Goal: Task Accomplishment & Management: Use online tool/utility

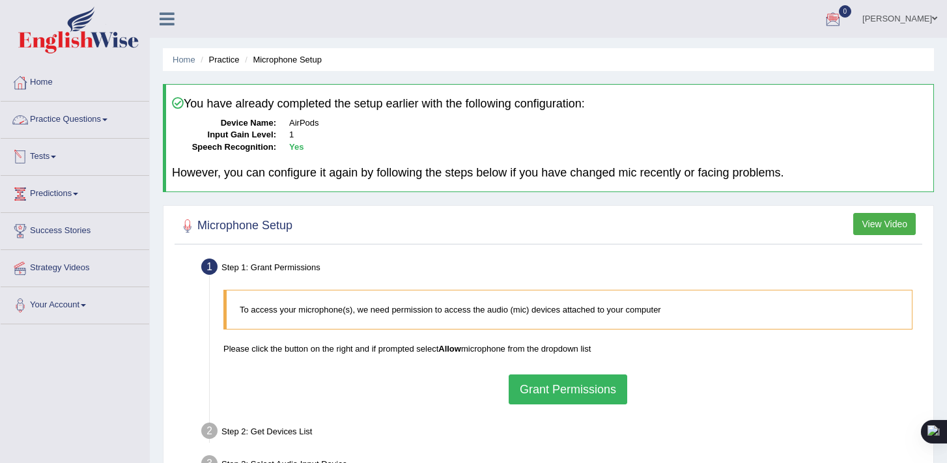
click at [117, 121] on link "Practice Questions" at bounding box center [75, 118] width 149 height 33
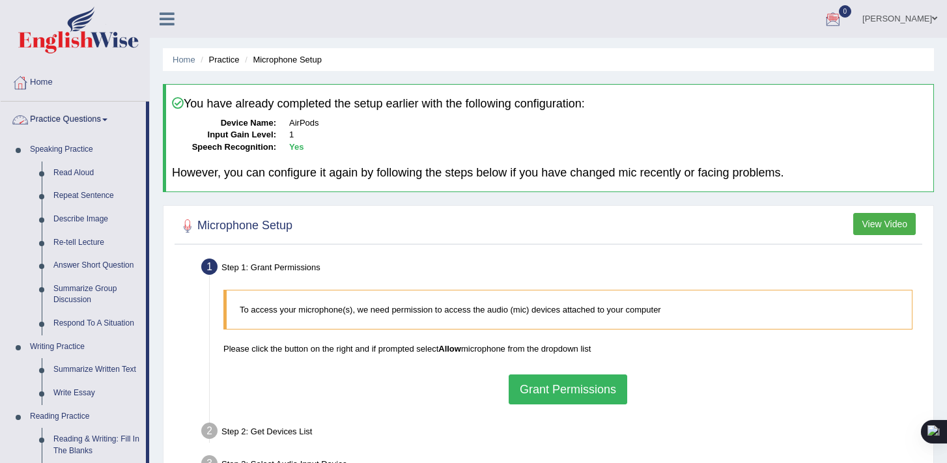
click at [109, 124] on link "Practice Questions" at bounding box center [73, 118] width 145 height 33
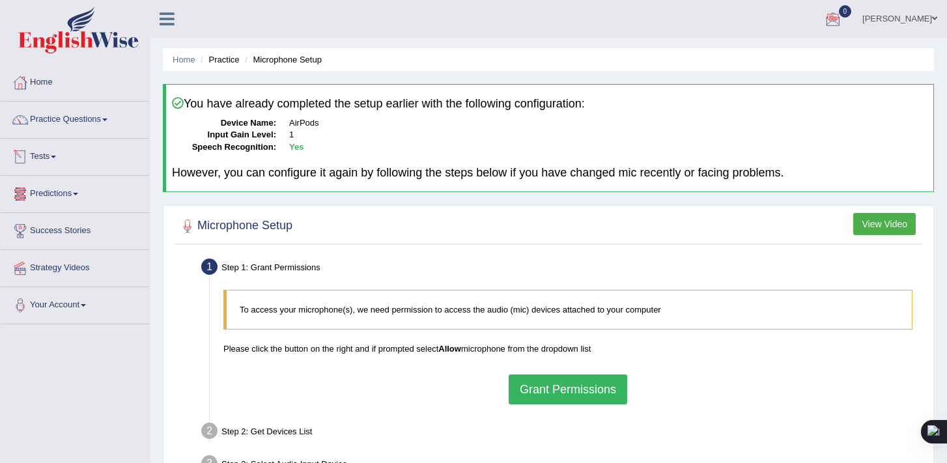
click at [64, 156] on link "Tests" at bounding box center [75, 155] width 149 height 33
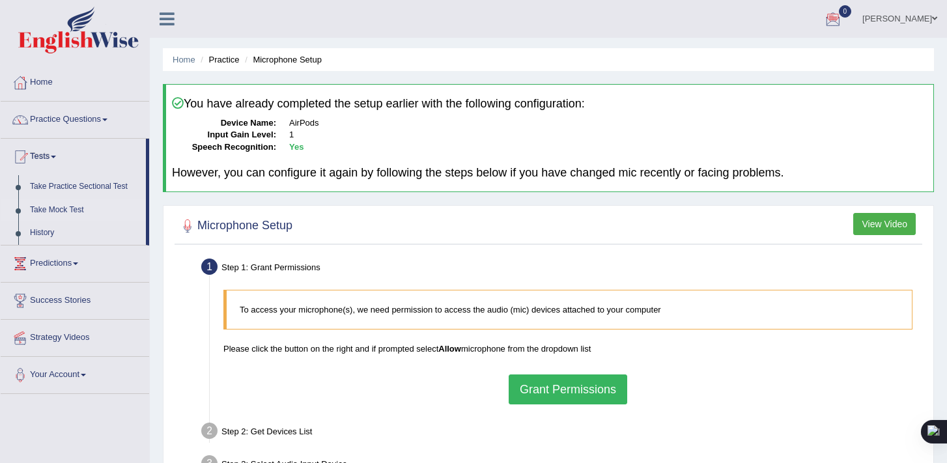
click at [69, 212] on link "Take Mock Test" at bounding box center [85, 210] width 122 height 23
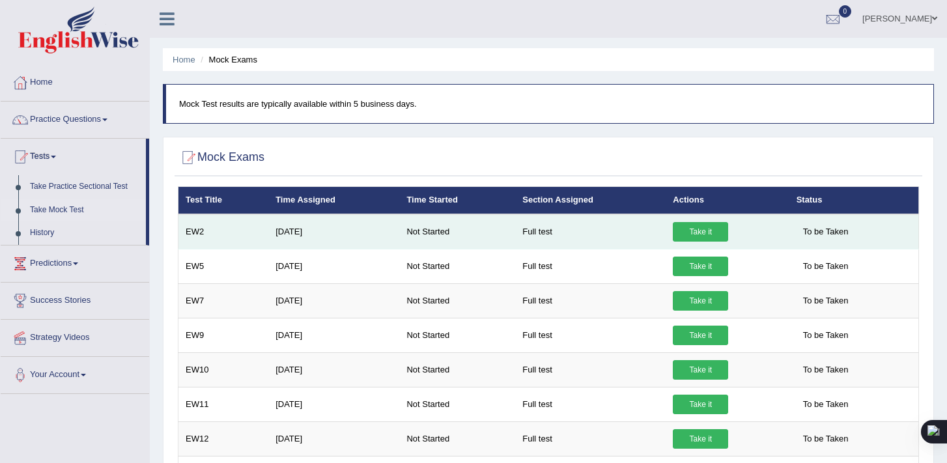
click at [711, 230] on link "Take it" at bounding box center [700, 232] width 55 height 20
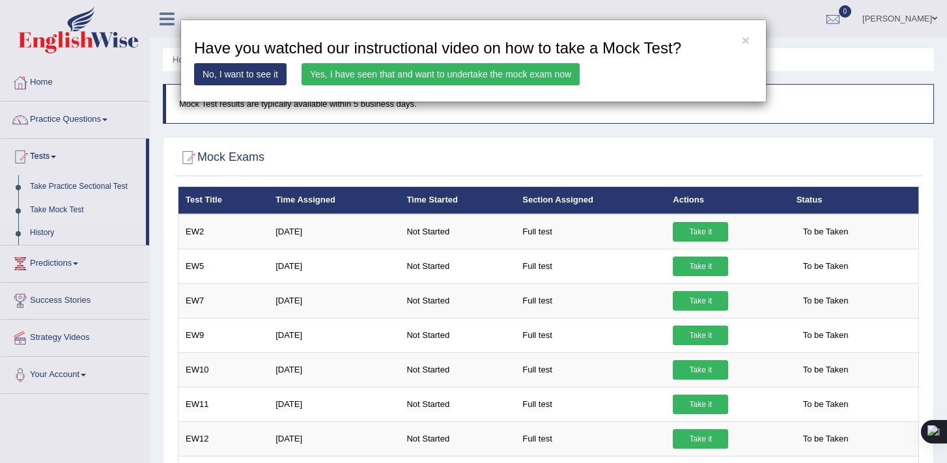
click at [543, 71] on link "Yes, I have seen that and want to undertake the mock exam now" at bounding box center [441, 74] width 278 height 22
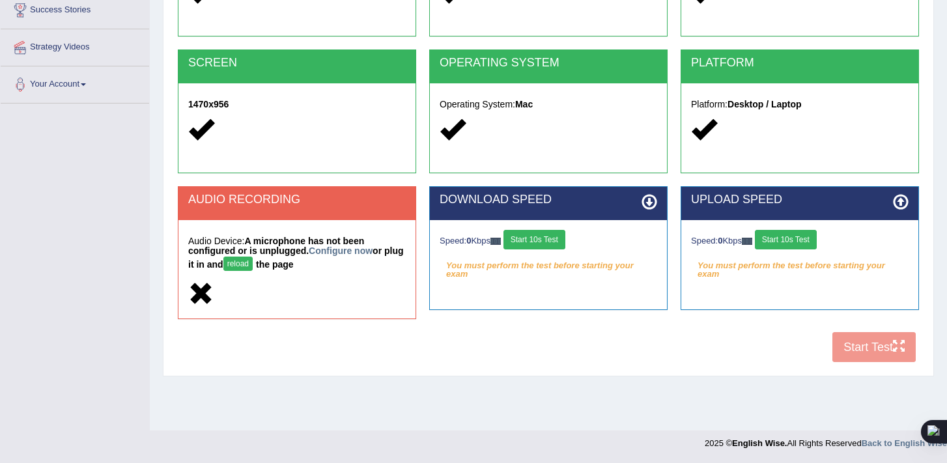
scroll to position [218, 0]
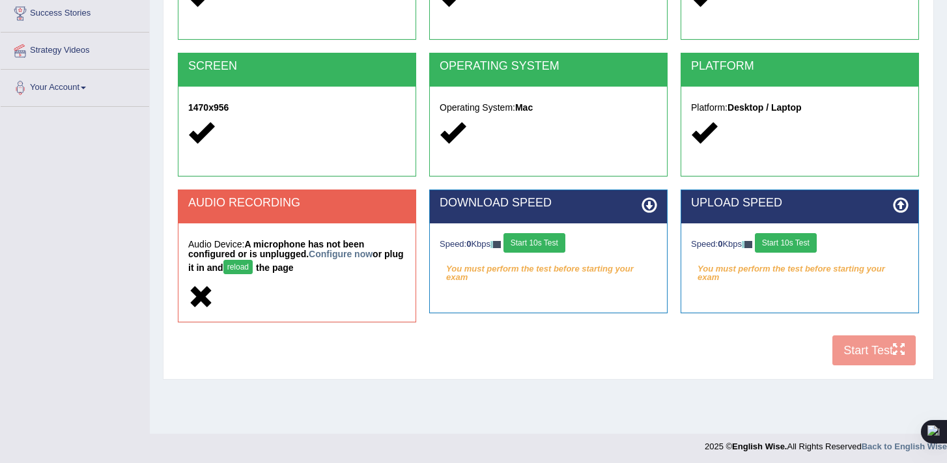
click at [829, 94] on div "Platform: Desktop / Laptop" at bounding box center [799, 122] width 237 height 71
click at [827, 242] on div "Speed: 0 Kbps Start 10s Test" at bounding box center [800, 244] width 218 height 23
click at [653, 204] on icon at bounding box center [650, 205] width 16 height 16
click at [551, 242] on button "Start 10s Test" at bounding box center [535, 243] width 62 height 20
click at [551, 242] on button "Start 10s Test" at bounding box center [548, 243] width 62 height 20
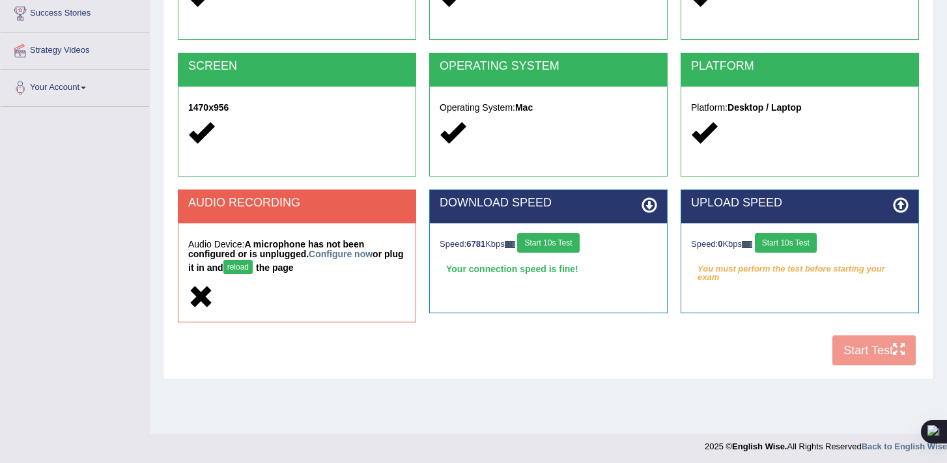
click at [552, 250] on button "Start 10s Test" at bounding box center [548, 243] width 62 height 20
click at [879, 356] on div "COOKIES Cookies Enabled JAVASCRIPT Javascript Enabled BROWSER Browser: Chrome S…" at bounding box center [549, 144] width 748 height 457
click at [901, 345] on div "COOKIES Cookies Enabled JAVASCRIPT Javascript Enabled BROWSER Browser: Chrome S…" at bounding box center [549, 144] width 748 height 457
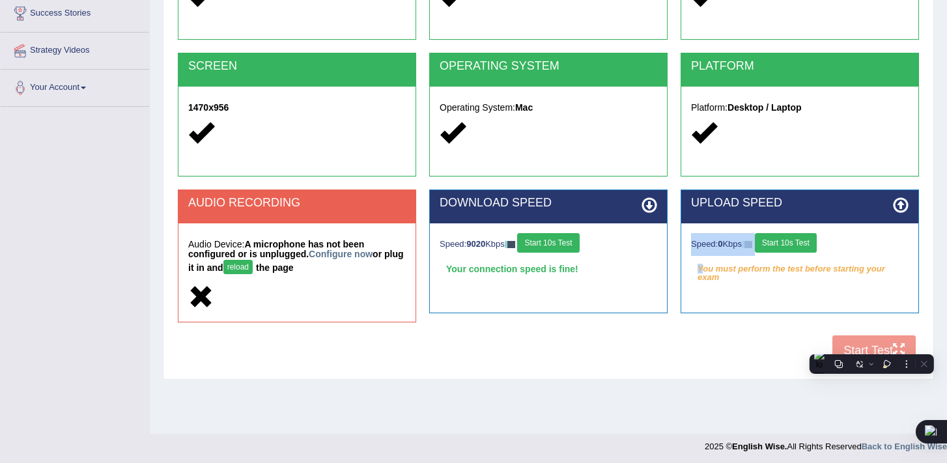
click at [901, 345] on div "COOKIES Cookies Enabled JAVASCRIPT Javascript Enabled BROWSER Browser: Chrome S…" at bounding box center [549, 144] width 748 height 457
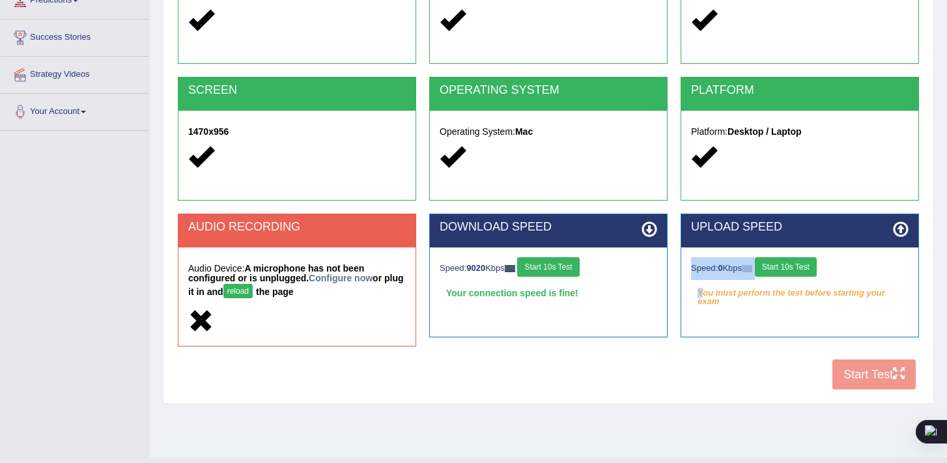
scroll to position [135, 0]
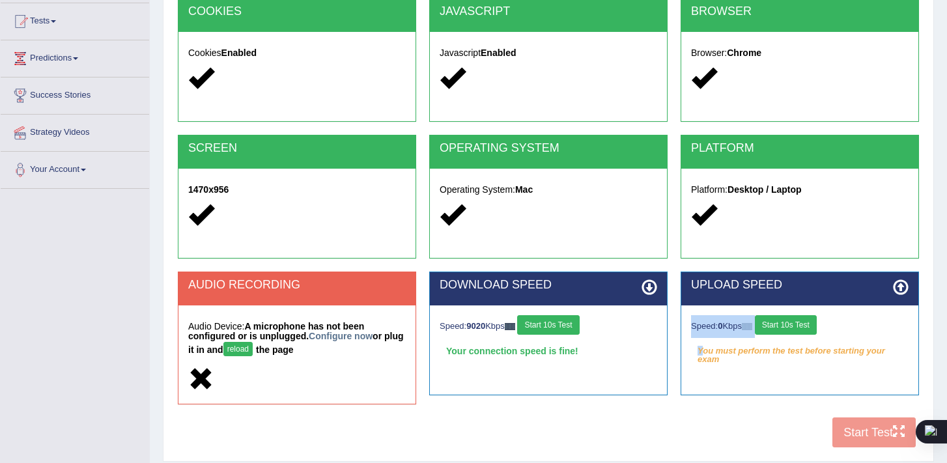
click at [800, 198] on div "Platform: Desktop / Laptop" at bounding box center [799, 204] width 237 height 71
click at [788, 152] on h2 "PLATFORM" at bounding box center [800, 148] width 218 height 13
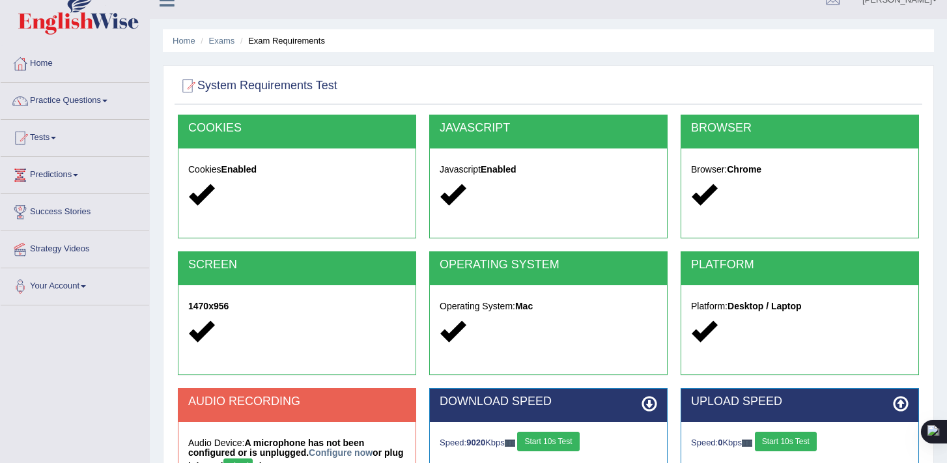
scroll to position [0, 0]
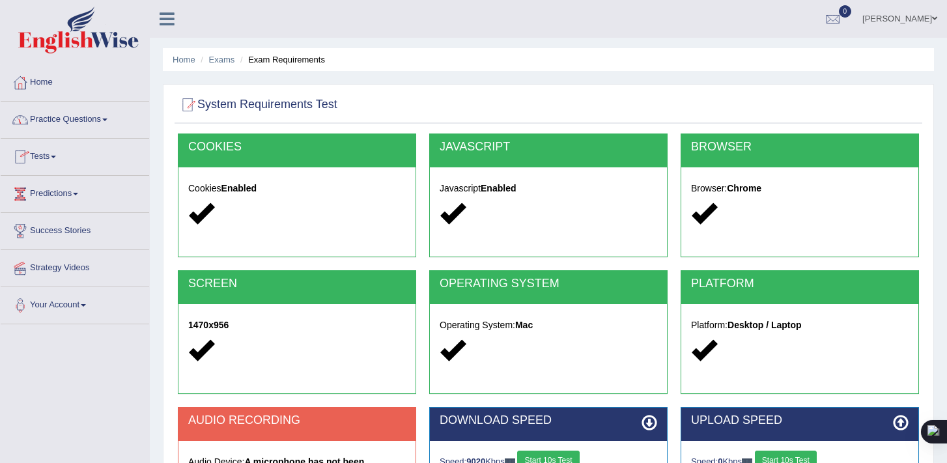
click at [64, 156] on link "Tests" at bounding box center [75, 155] width 149 height 33
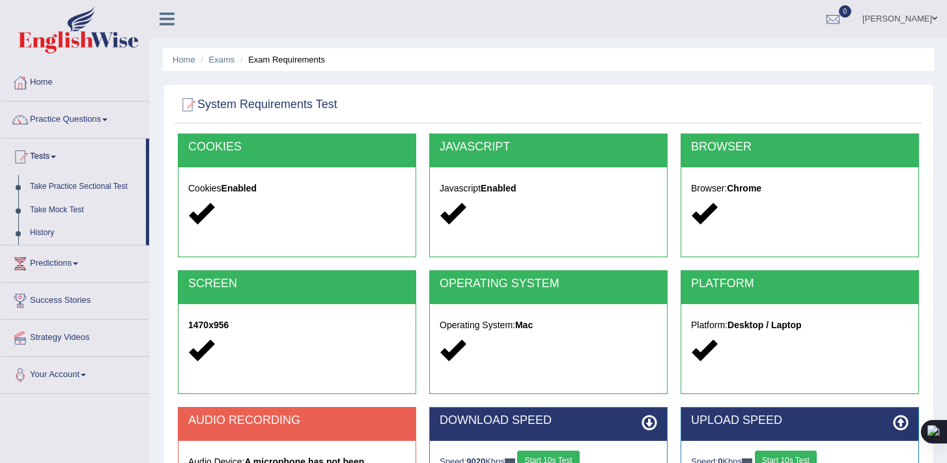
click at [68, 212] on link "Take Mock Test" at bounding box center [85, 210] width 122 height 23
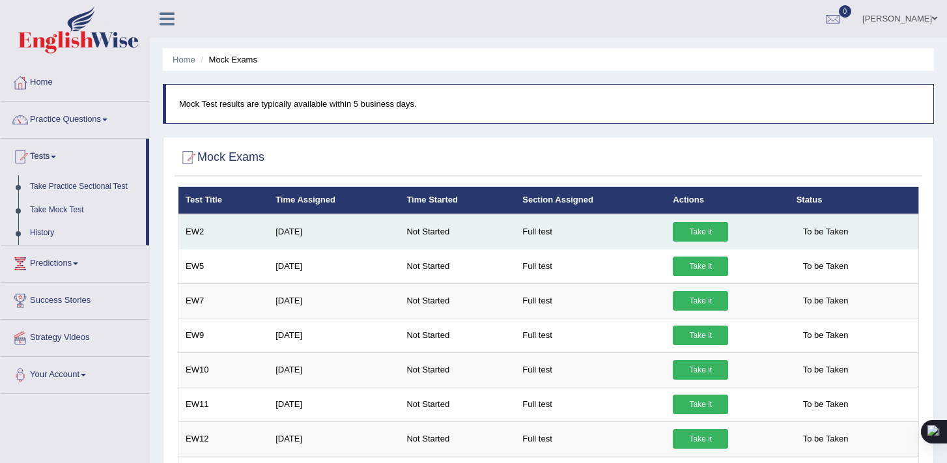
click at [708, 236] on link "Take it" at bounding box center [700, 232] width 55 height 20
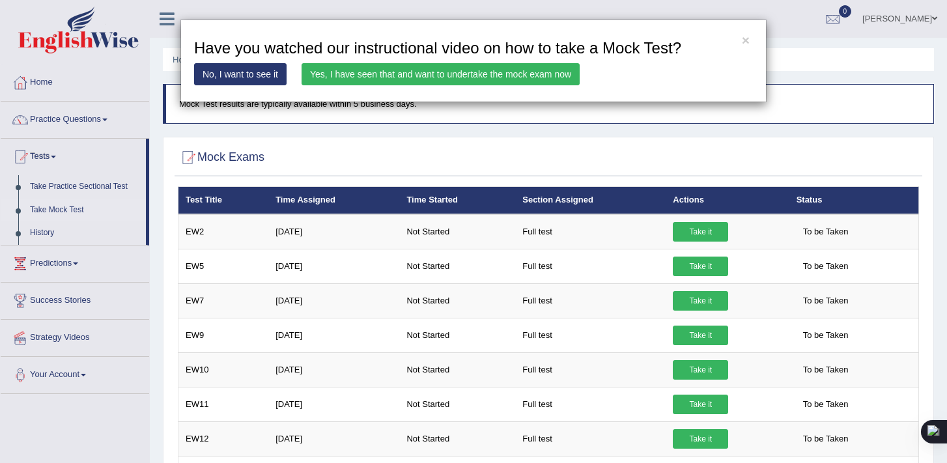
click at [506, 76] on link "Yes, I have seen that and want to undertake the mock exam now" at bounding box center [441, 74] width 278 height 22
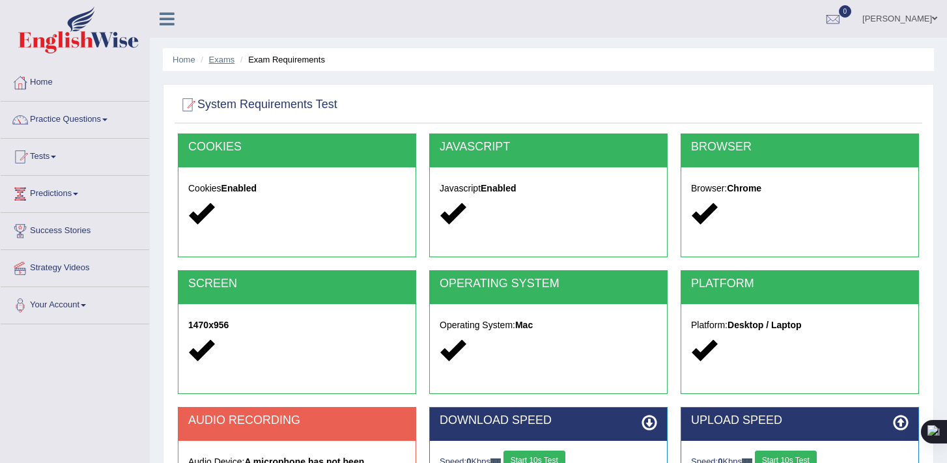
click at [225, 63] on link "Exams" at bounding box center [222, 60] width 26 height 10
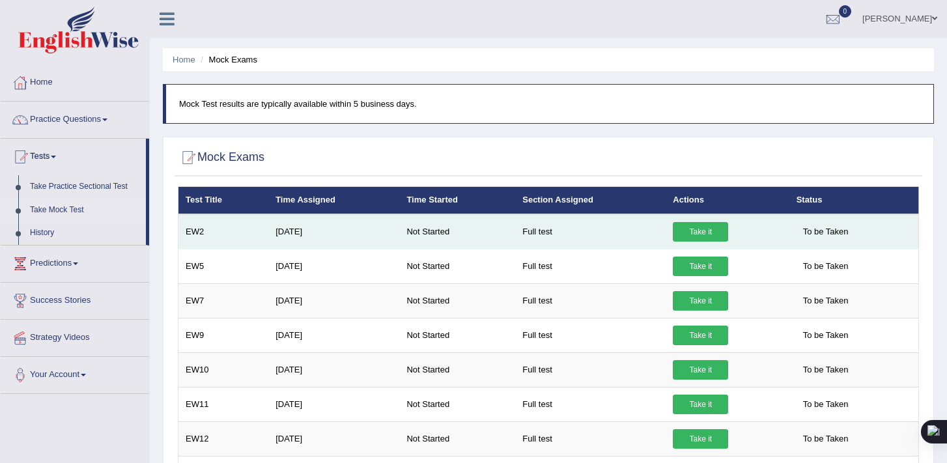
click at [719, 237] on link "Take it" at bounding box center [700, 232] width 55 height 20
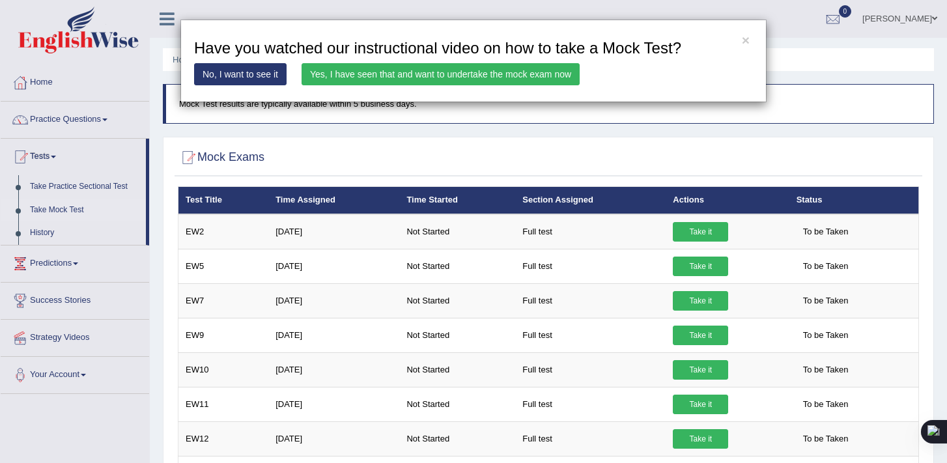
click at [517, 79] on link "Yes, I have seen that and want to undertake the mock exam now" at bounding box center [441, 74] width 278 height 22
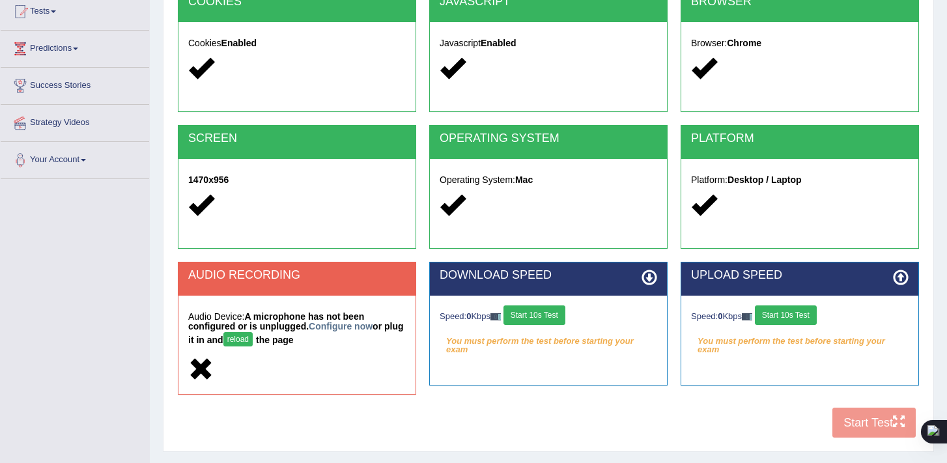
scroll to position [221, 0]
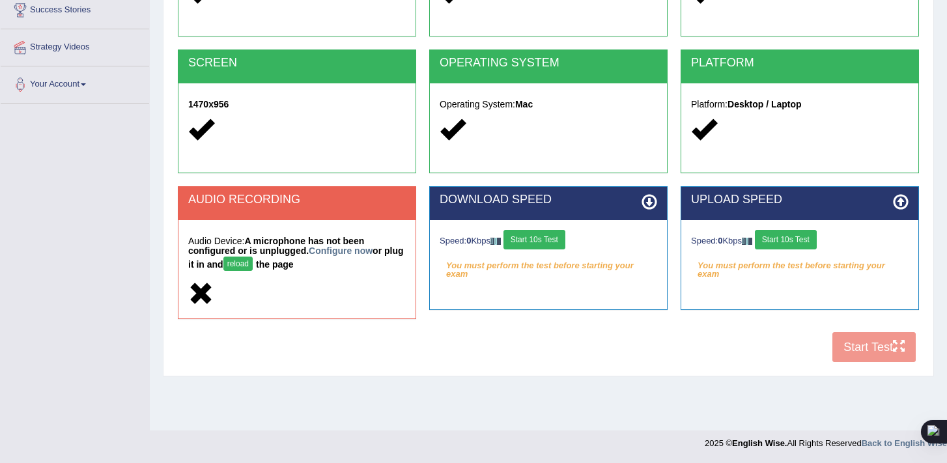
click at [253, 266] on button "reload" at bounding box center [237, 264] width 29 height 14
click at [345, 255] on link "Configure now" at bounding box center [341, 251] width 64 height 10
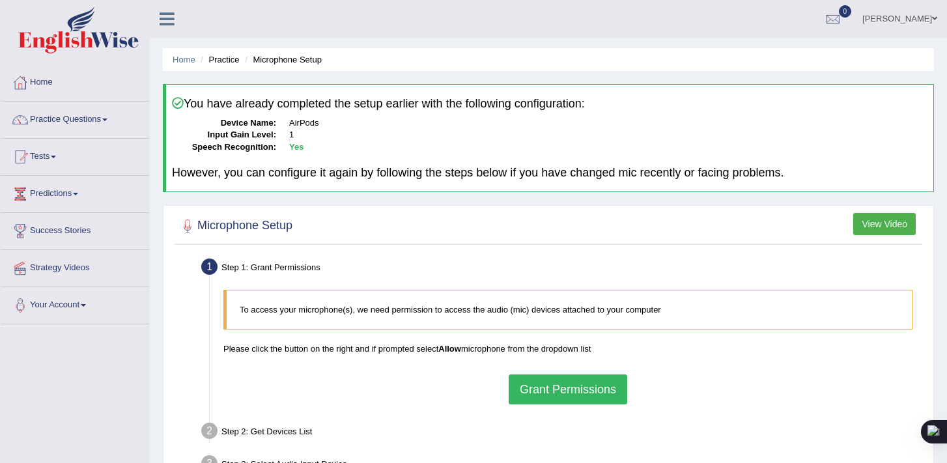
click at [582, 384] on button "Grant Permissions" at bounding box center [568, 390] width 119 height 30
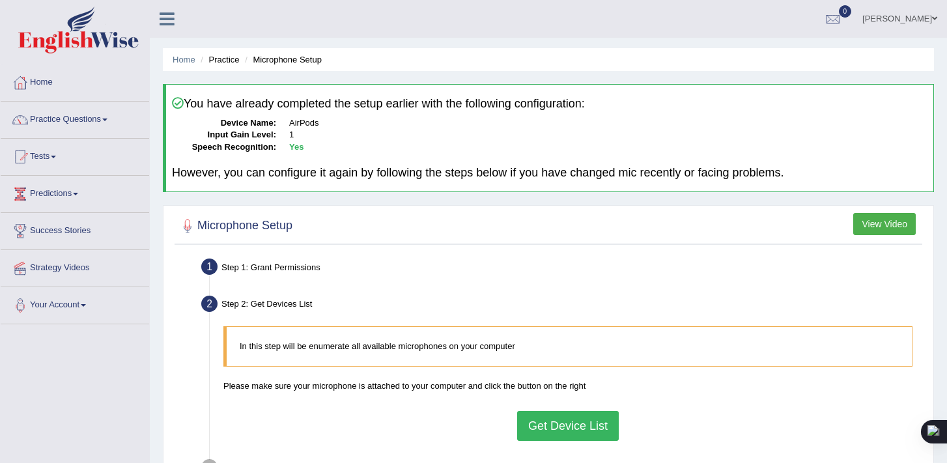
click at [571, 416] on button "Get Device List" at bounding box center [568, 426] width 102 height 30
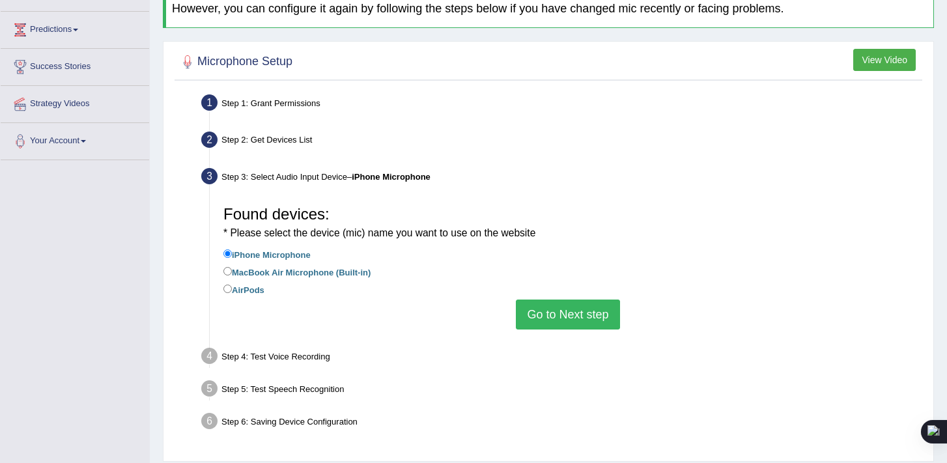
scroll to position [221, 0]
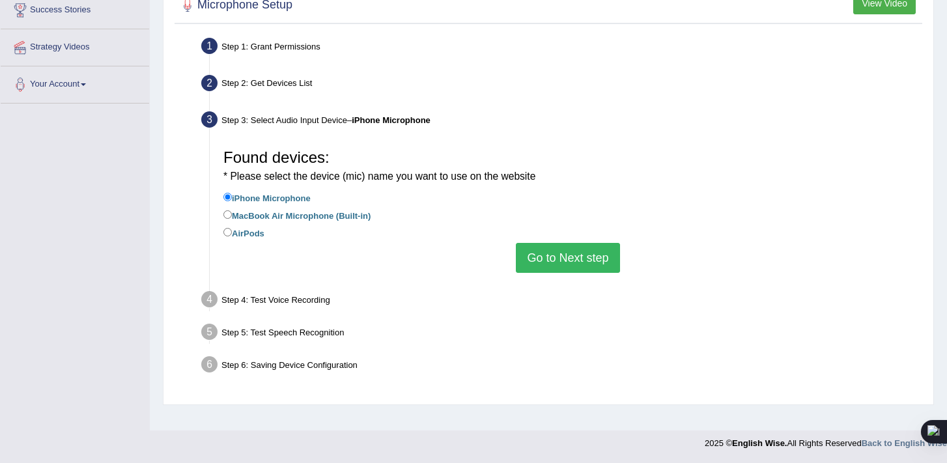
click at [583, 258] on button "Go to Next step" at bounding box center [568, 258] width 104 height 30
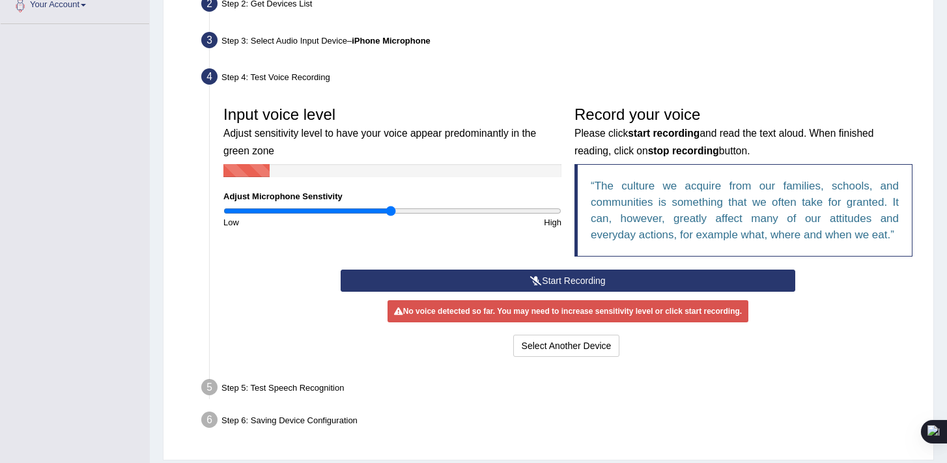
scroll to position [304, 0]
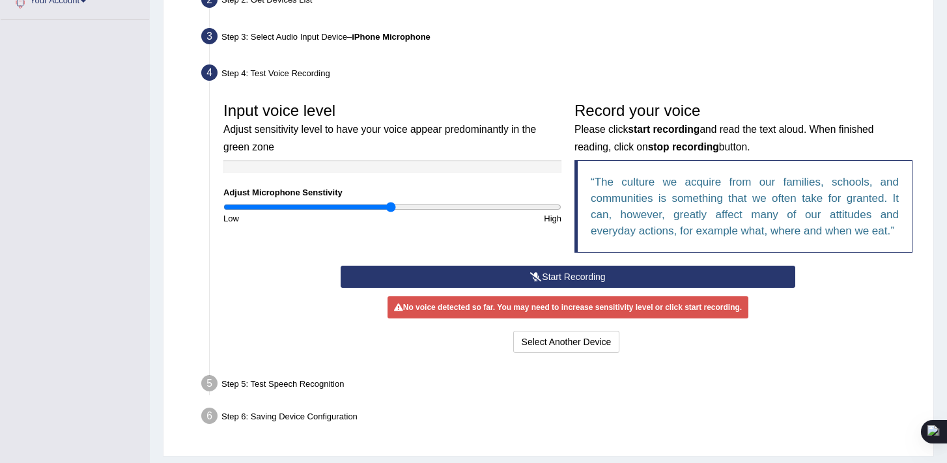
click at [573, 278] on button "Start Recording" at bounding box center [568, 277] width 455 height 22
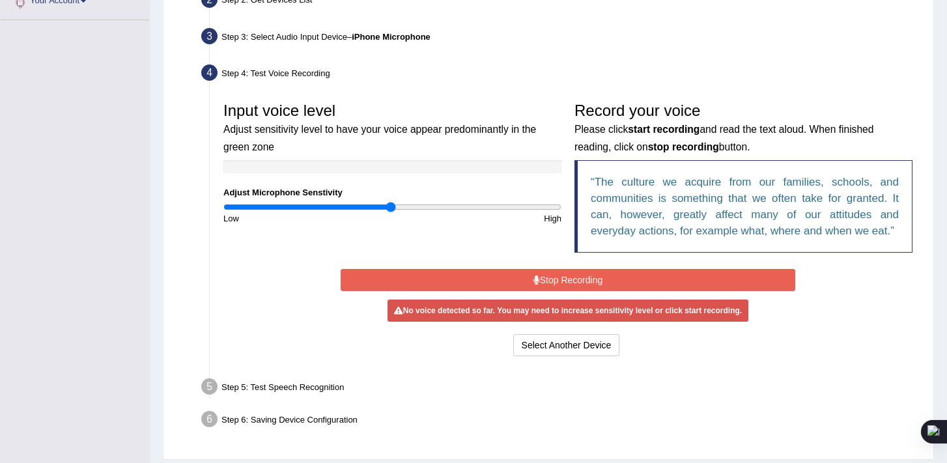
click at [573, 278] on button "Stop Recording" at bounding box center [568, 280] width 455 height 22
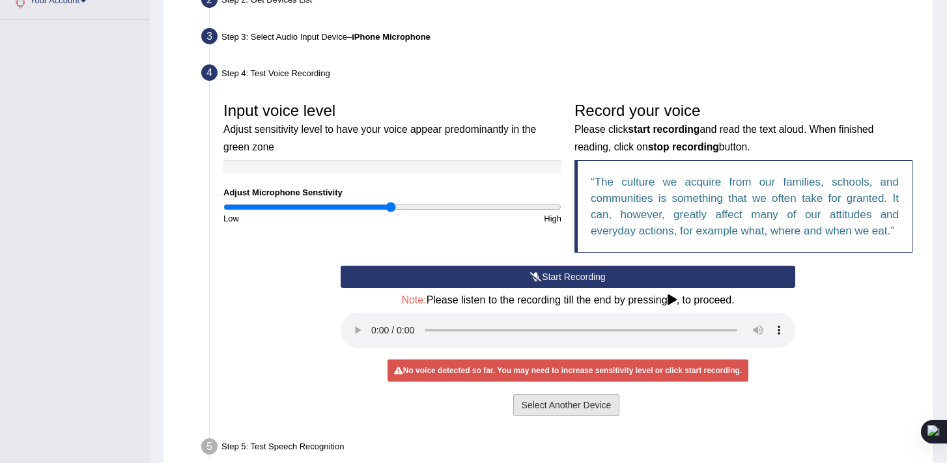
click at [561, 408] on button "Select Another Device" at bounding box center [566, 405] width 107 height 22
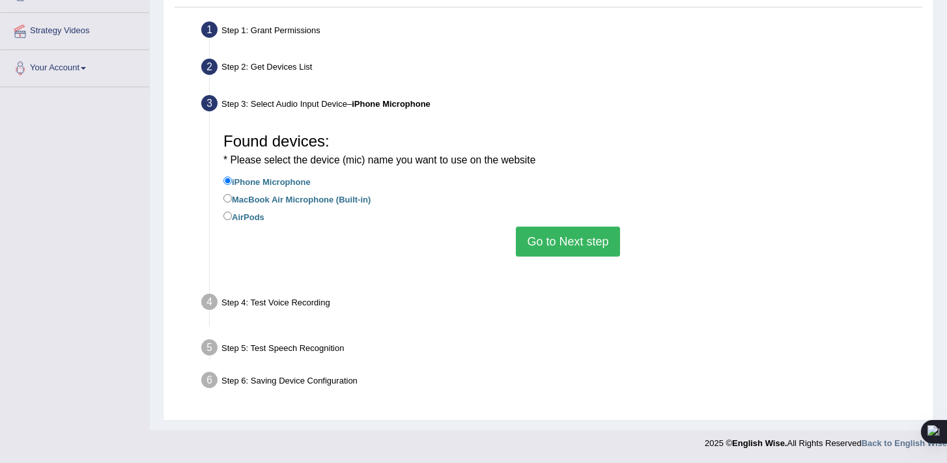
scroll to position [221, 0]
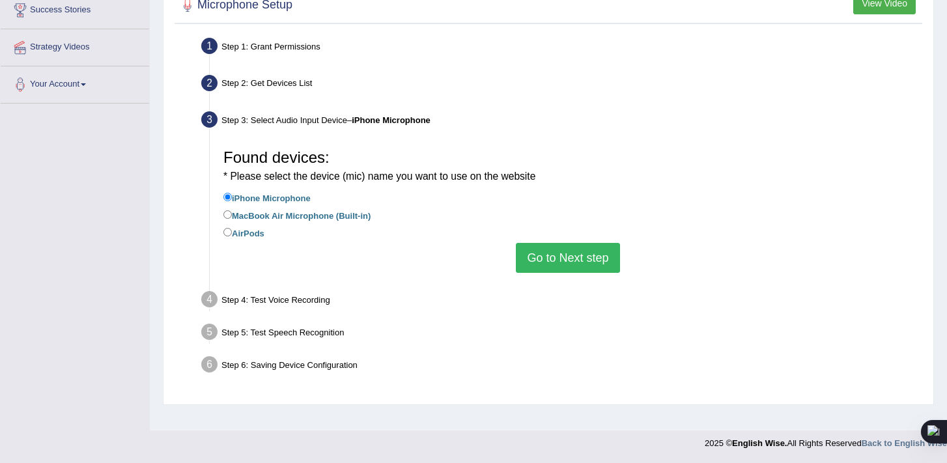
click at [567, 254] on button "Go to Next step" at bounding box center [568, 258] width 104 height 30
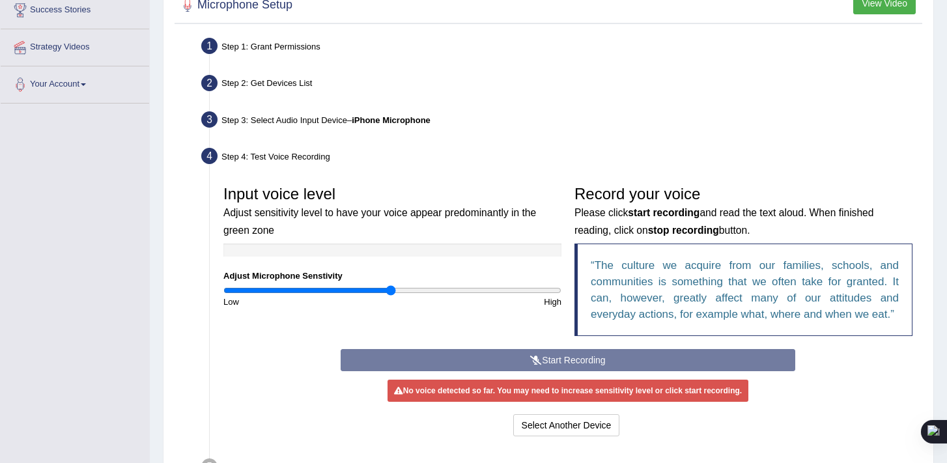
click at [513, 356] on div "Start Recording Stop Recording Note: Please listen to the recording till the en…" at bounding box center [568, 394] width 468 height 91
click at [568, 350] on div "Start Recording Stop Recording Note: Please listen to the recording till the en…" at bounding box center [568, 394] width 468 height 91
drag, startPoint x: 533, startPoint y: 358, endPoint x: 528, endPoint y: 352, distance: 7.8
click at [533, 357] on div "Start Recording Stop Recording Note: Please listen to the recording till the en…" at bounding box center [568, 394] width 468 height 91
type input "0.92"
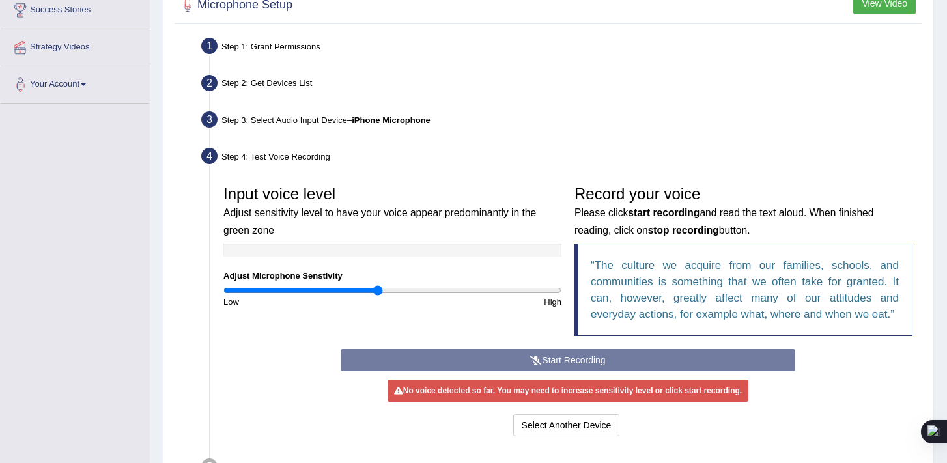
click at [376, 289] on input "range" at bounding box center [392, 290] width 338 height 10
click at [380, 290] on input "range" at bounding box center [392, 290] width 338 height 10
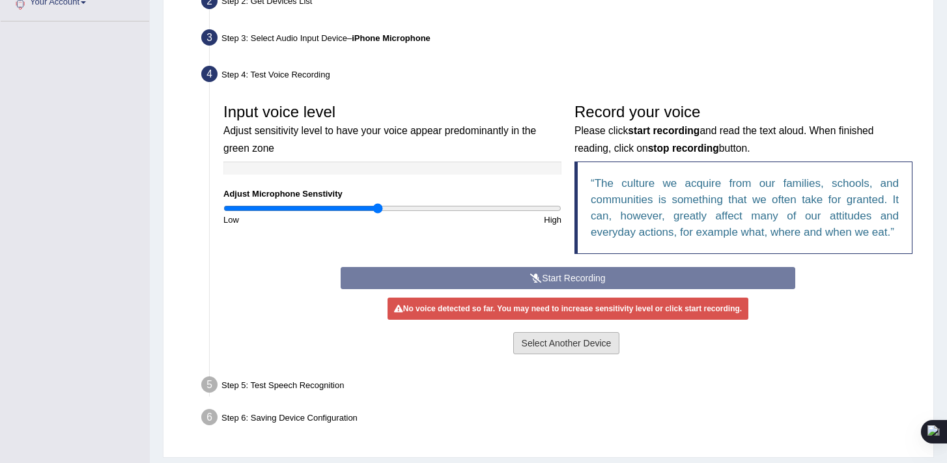
click at [555, 348] on button "Select Another Device" at bounding box center [566, 343] width 107 height 22
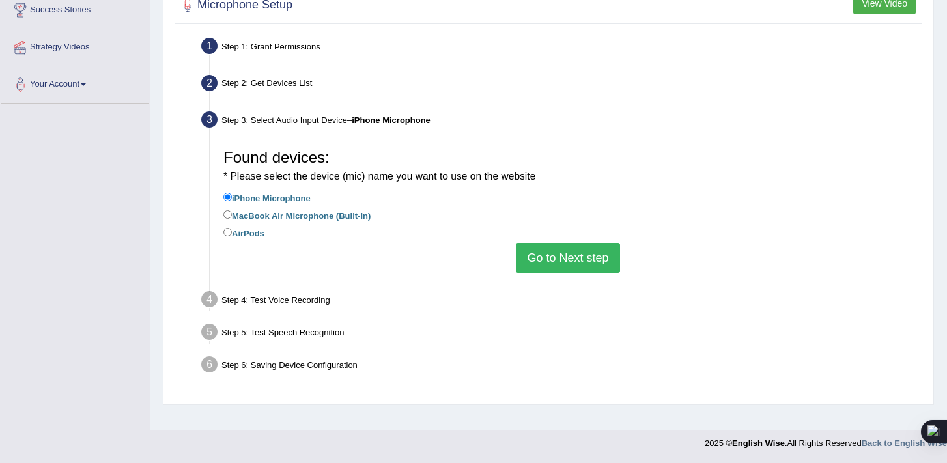
click at [248, 233] on label "AirPods" at bounding box center [243, 232] width 41 height 14
click at [232, 233] on input "AirPods" at bounding box center [227, 232] width 8 height 8
radio input "true"
click at [572, 256] on button "Go to Next step" at bounding box center [568, 258] width 104 height 30
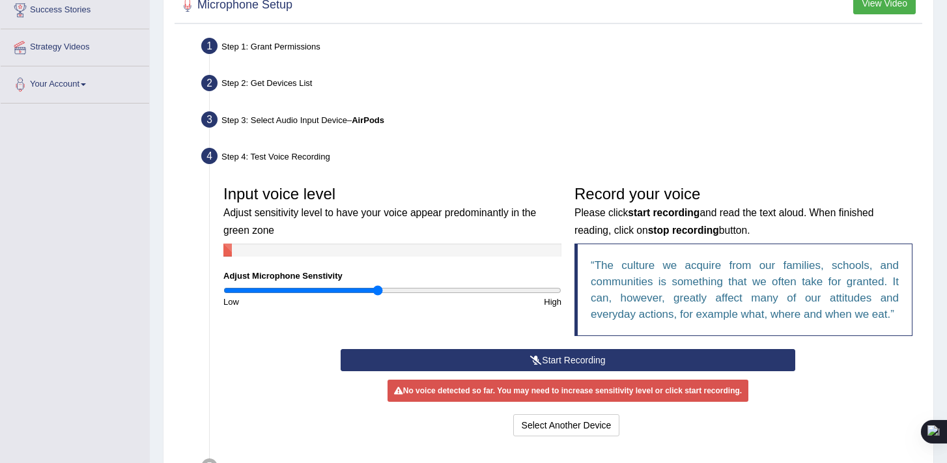
click at [554, 361] on button "Start Recording" at bounding box center [568, 360] width 455 height 22
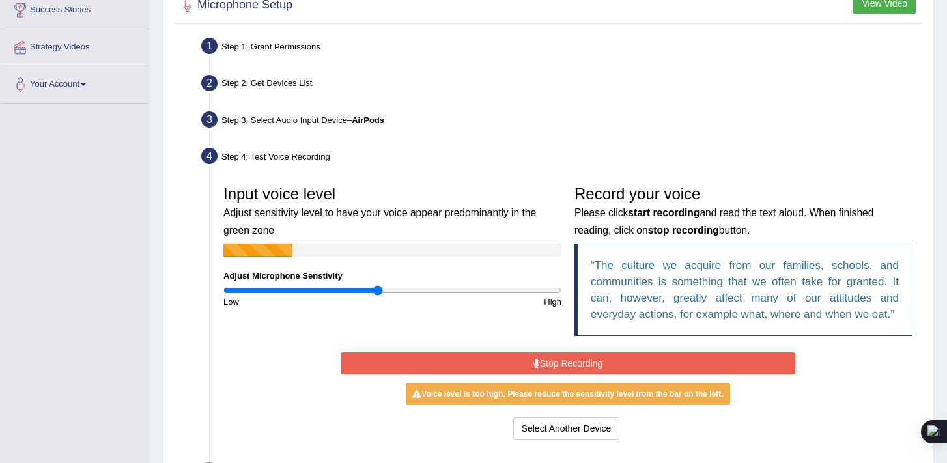
click at [550, 355] on button "Stop Recording" at bounding box center [568, 363] width 455 height 22
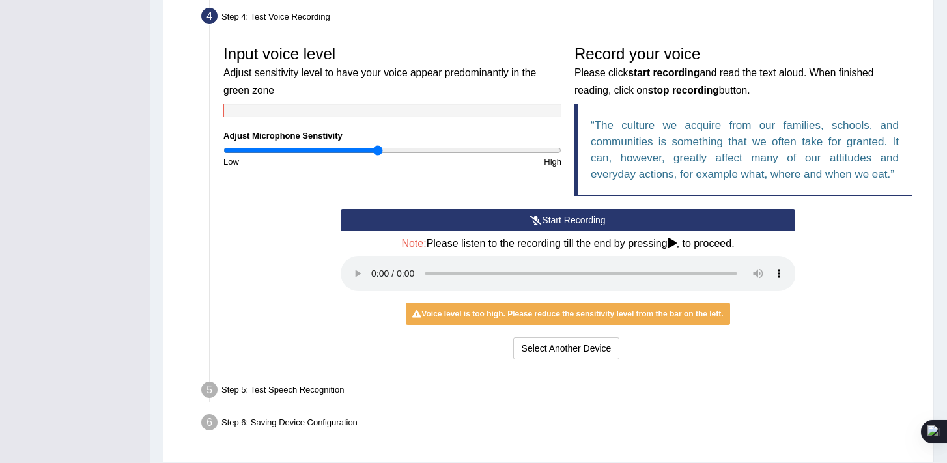
scroll to position [364, 0]
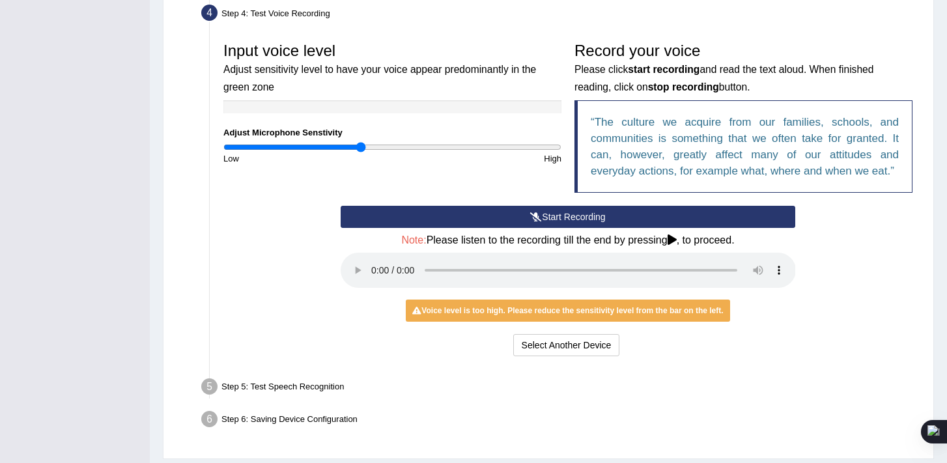
type input "0.82"
click at [362, 146] on input "range" at bounding box center [392, 147] width 338 height 10
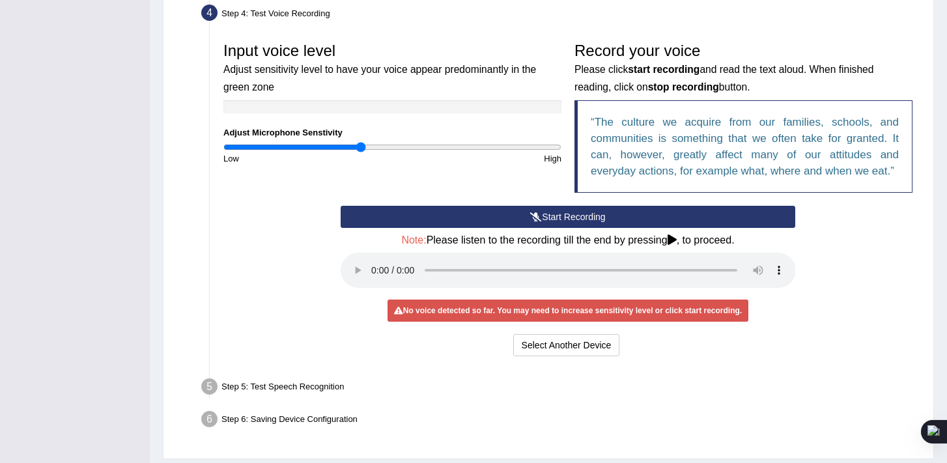
click at [522, 216] on button "Start Recording" at bounding box center [568, 217] width 455 height 22
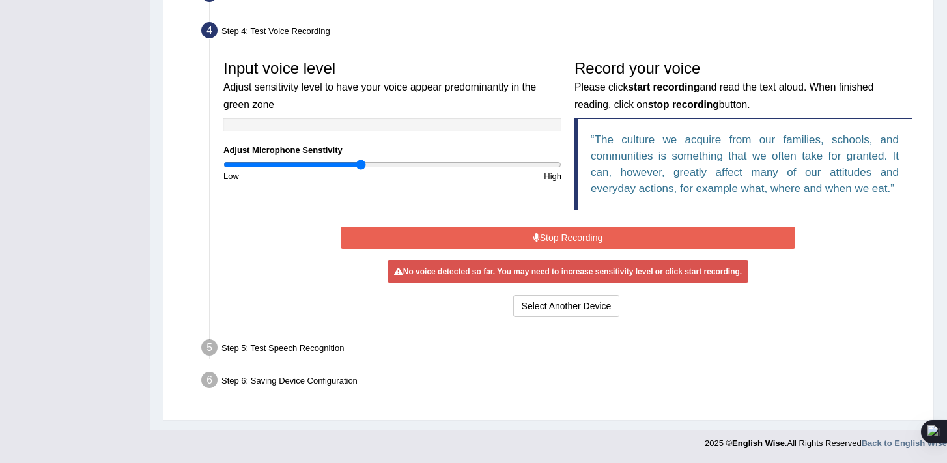
scroll to position [343, 0]
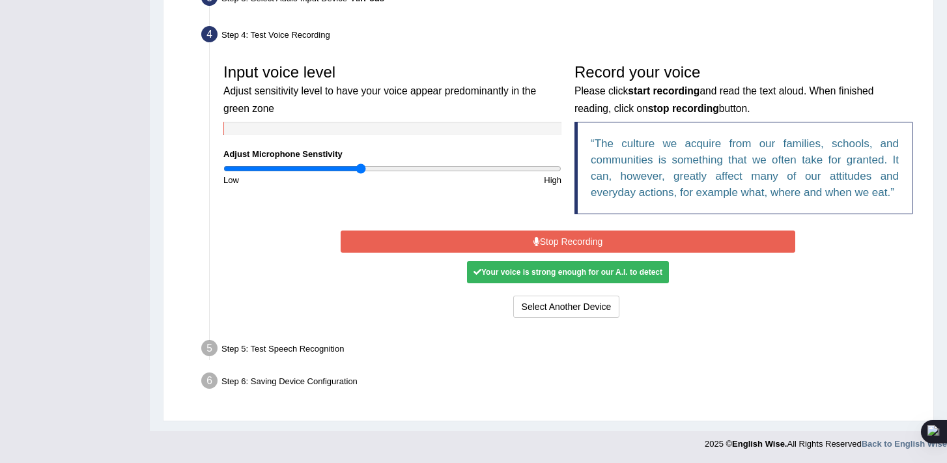
click at [540, 244] on button "Stop Recording" at bounding box center [568, 242] width 455 height 22
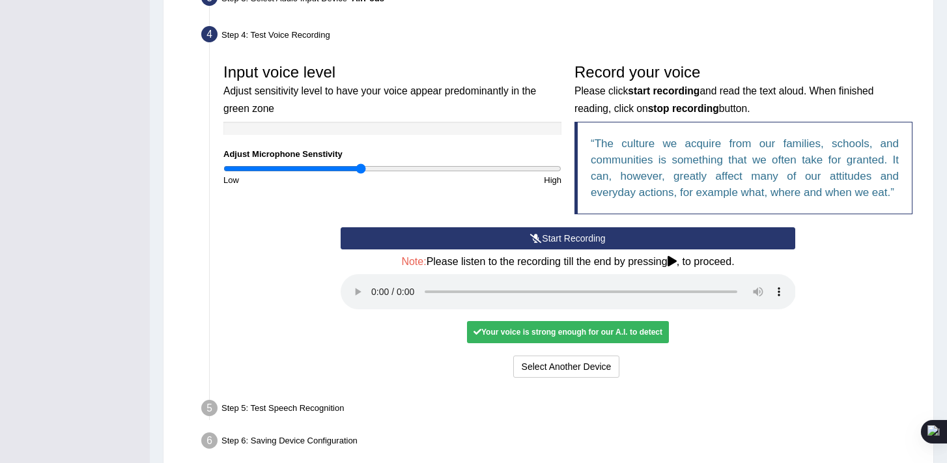
click at [571, 337] on div "Your voice is strong enough for our A.I. to detect" at bounding box center [568, 332] width 202 height 22
click at [677, 261] on icon at bounding box center [672, 261] width 9 height 10
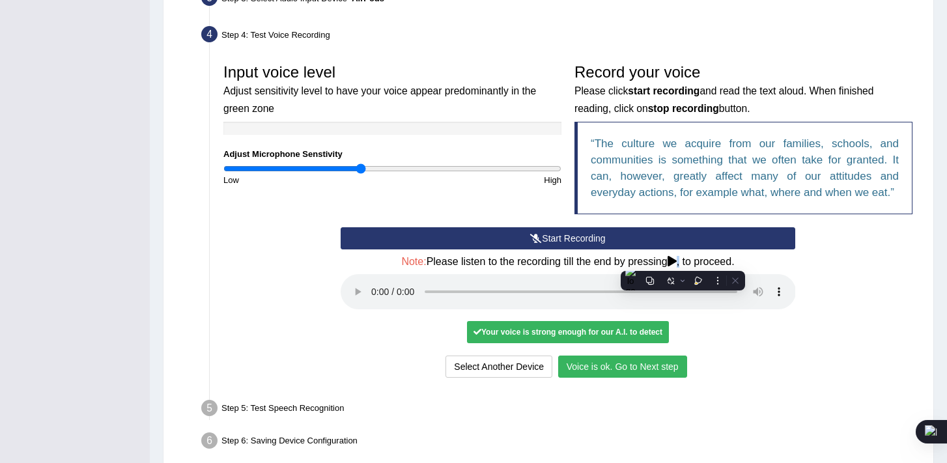
click at [651, 332] on div "Your voice is strong enough for our A.I. to detect" at bounding box center [568, 332] width 202 height 22
click at [644, 365] on button "Voice is ok. Go to Next step" at bounding box center [622, 367] width 129 height 22
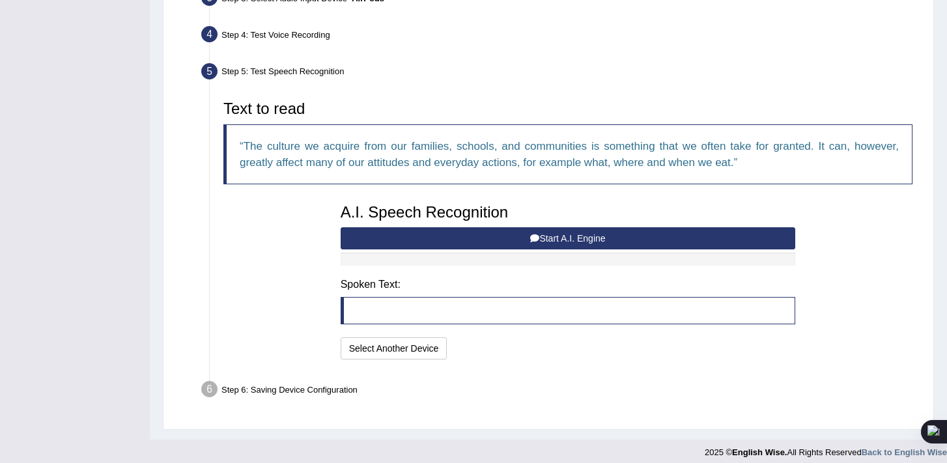
click at [532, 238] on icon at bounding box center [534, 238] width 9 height 9
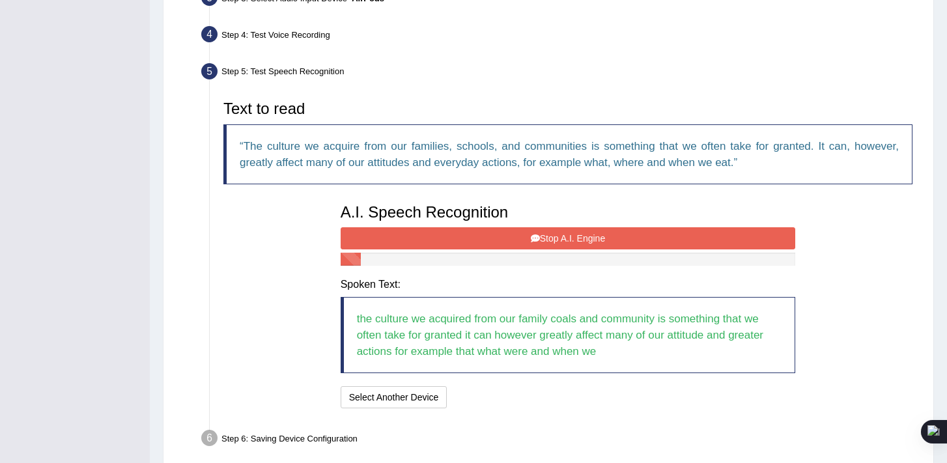
click at [543, 240] on button "Stop A.I. Engine" at bounding box center [568, 238] width 455 height 22
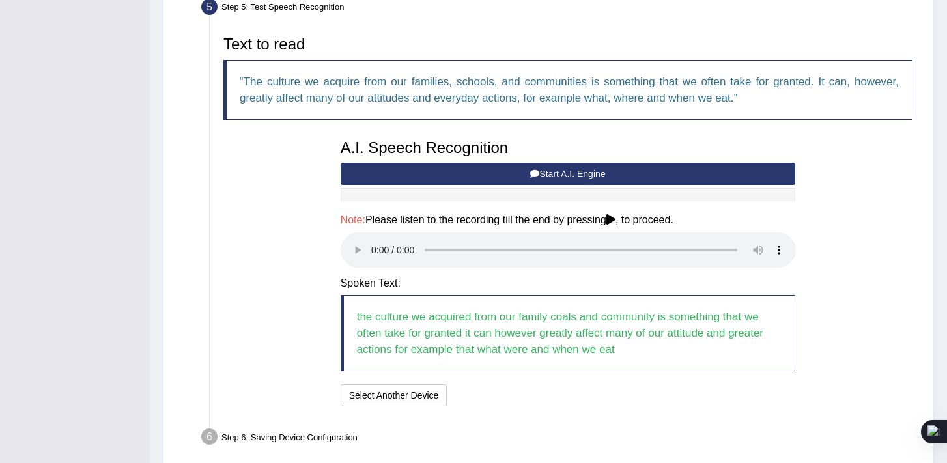
scroll to position [463, 0]
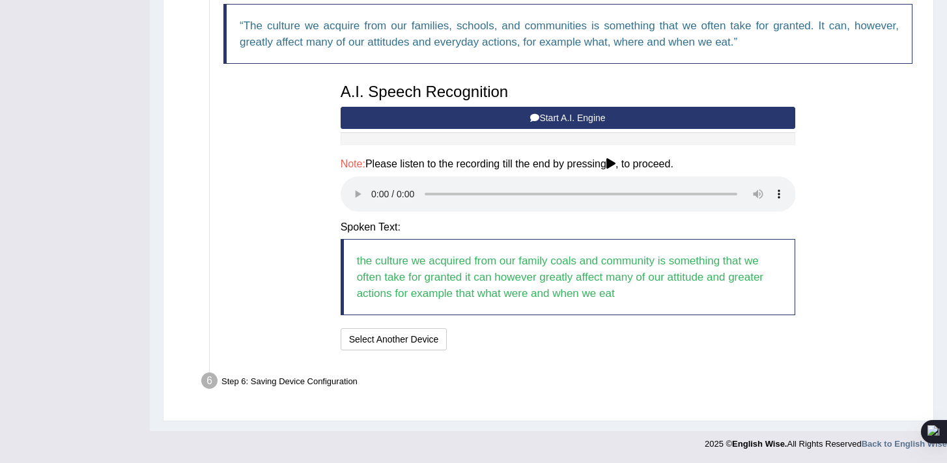
click at [584, 120] on button "Start A.I. Engine" at bounding box center [568, 118] width 455 height 22
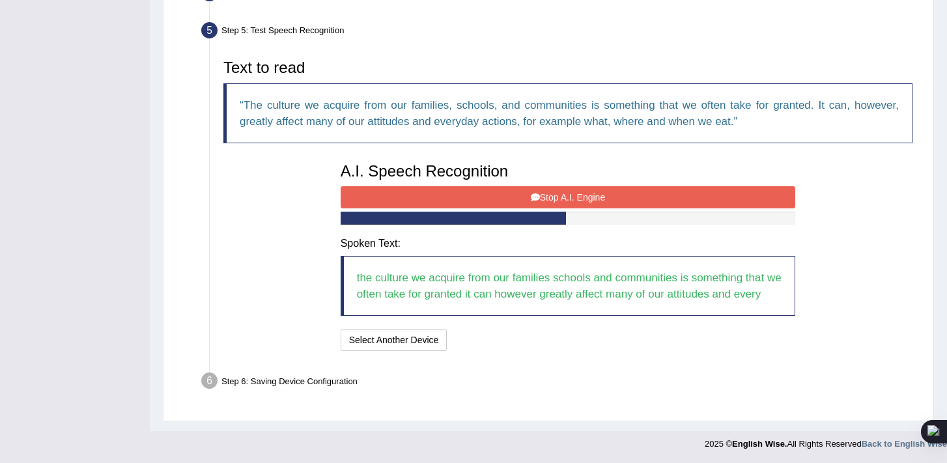
scroll to position [400, 0]
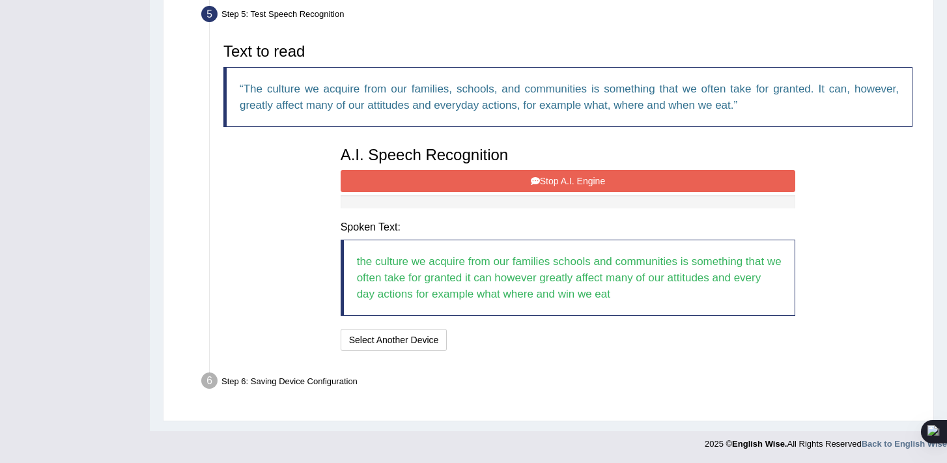
click at [569, 181] on button "Stop A.I. Engine" at bounding box center [568, 181] width 455 height 22
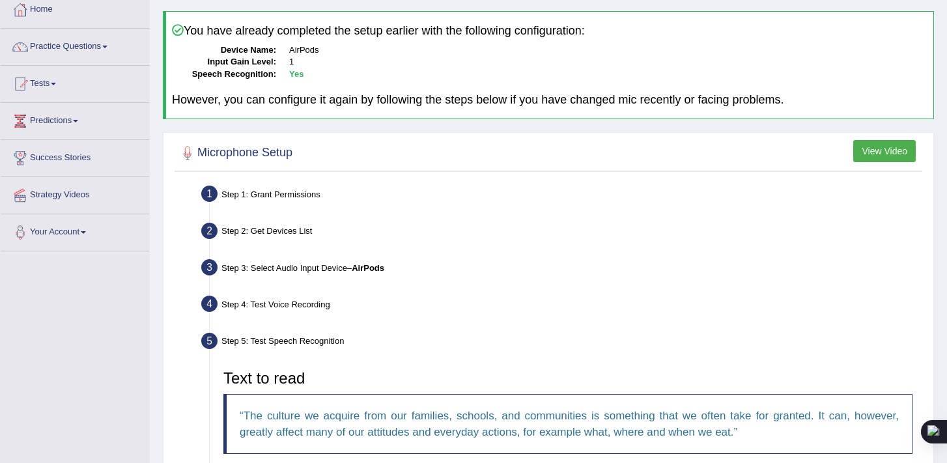
scroll to position [0, 0]
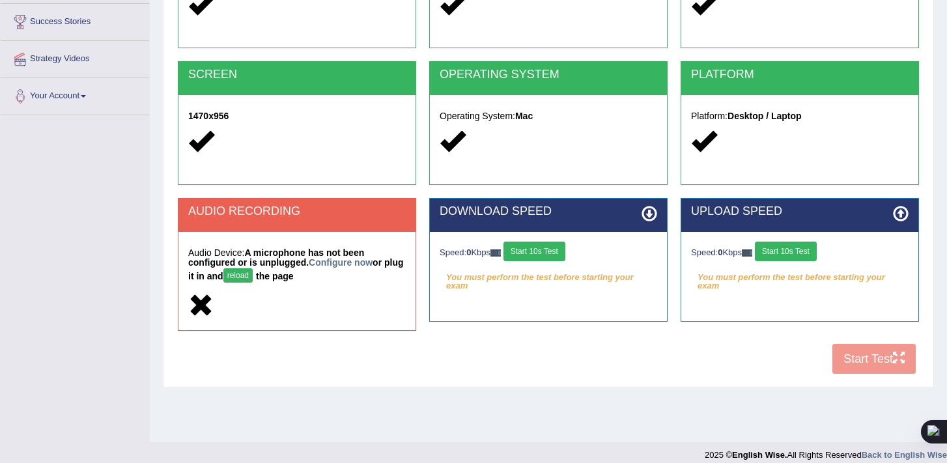
scroll to position [221, 0]
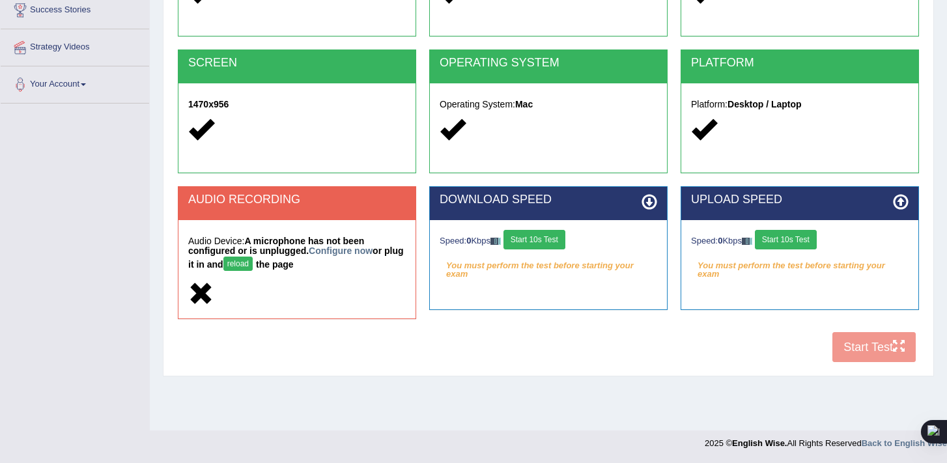
click at [876, 343] on div "COOKIES Cookies Enabled JAVASCRIPT Javascript Enabled BROWSER Browser: Chrome S…" at bounding box center [549, 141] width 748 height 457
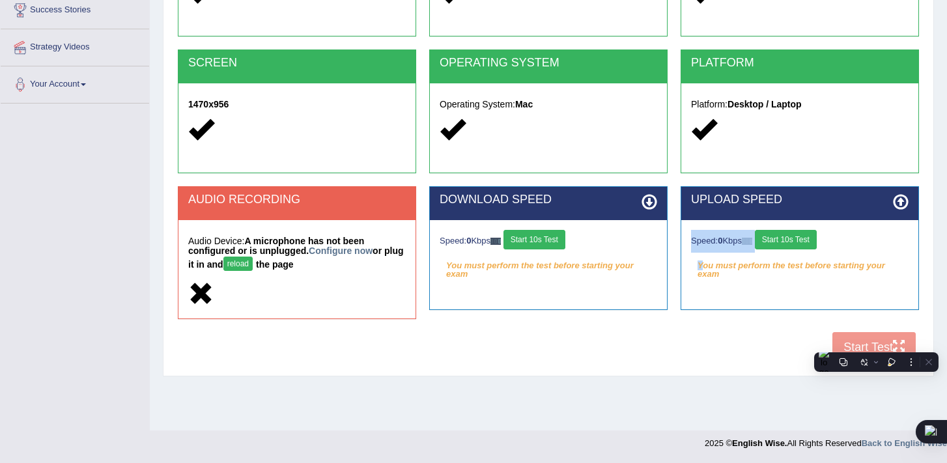
click at [903, 350] on div "COOKIES Cookies Enabled JAVASCRIPT Javascript Enabled BROWSER Browser: Chrome S…" at bounding box center [549, 141] width 748 height 457
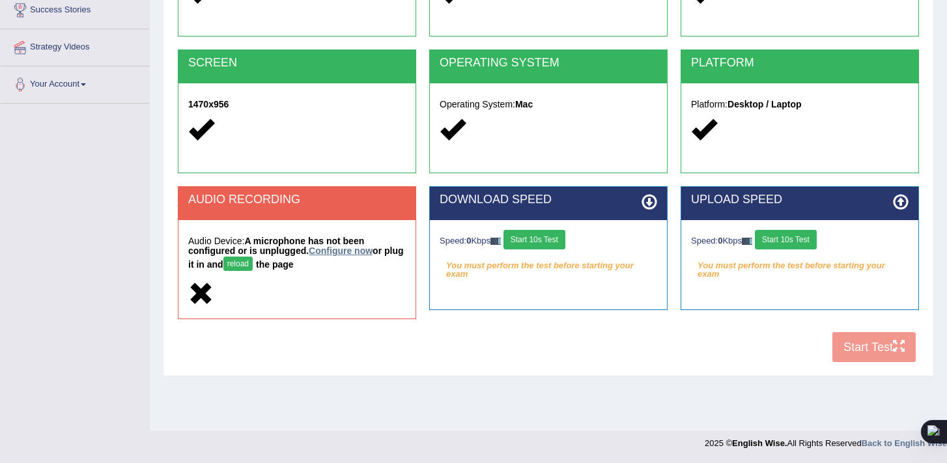
click at [336, 251] on link "Configure now" at bounding box center [341, 251] width 64 height 10
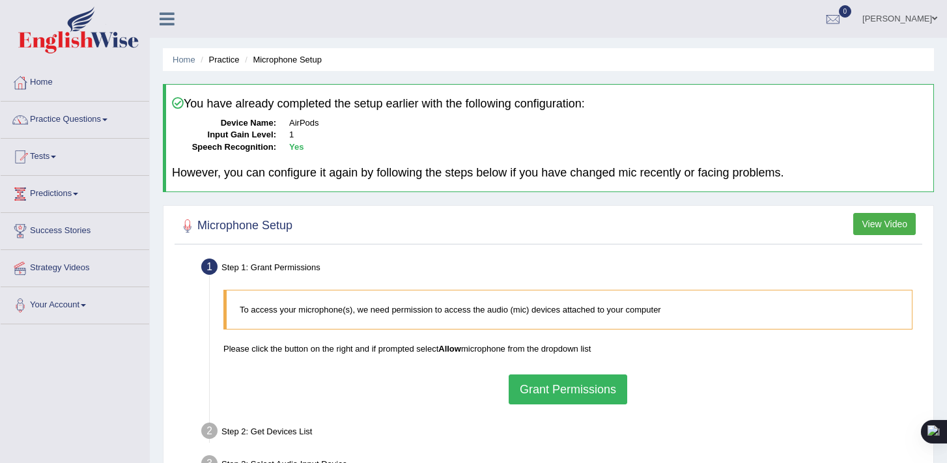
click at [565, 391] on button "Grant Permissions" at bounding box center [568, 390] width 119 height 30
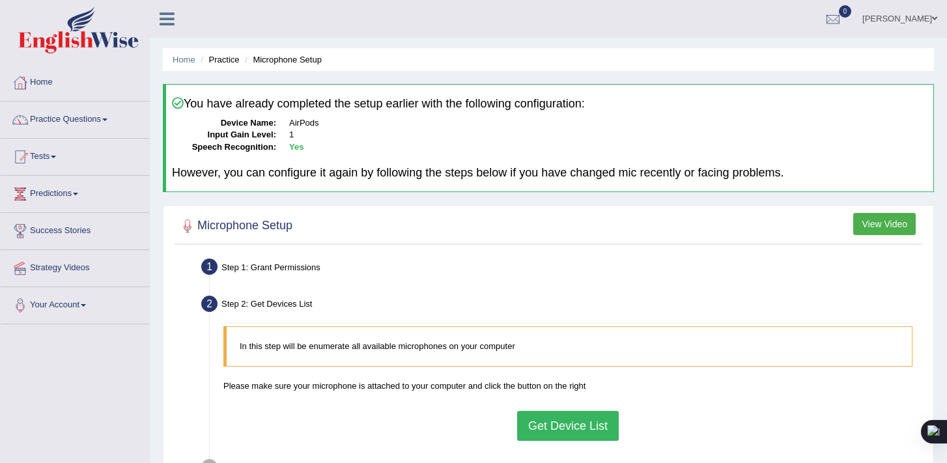
click at [582, 425] on button "Get Device List" at bounding box center [568, 426] width 102 height 30
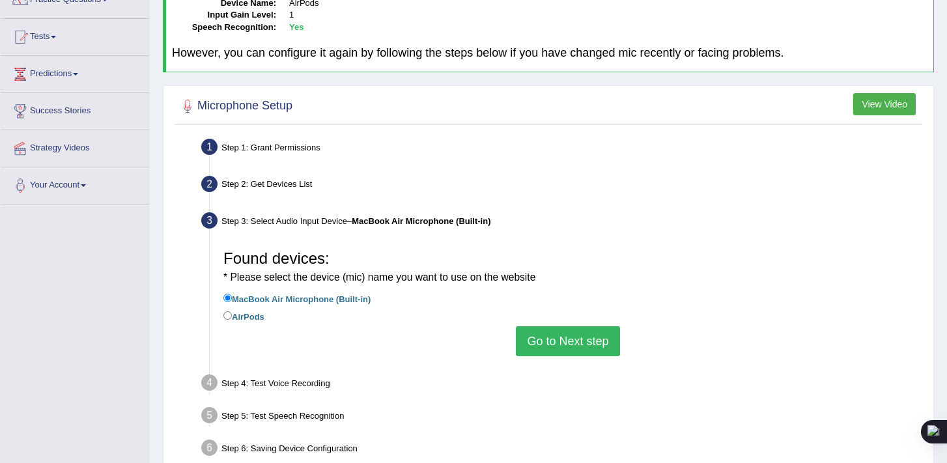
scroll to position [122, 0]
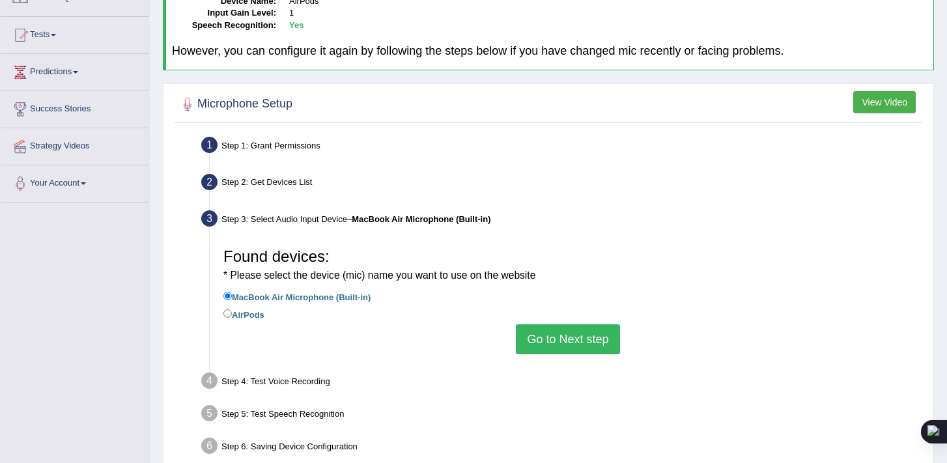
click at [234, 308] on label "AirPods" at bounding box center [243, 314] width 41 height 14
click at [232, 309] on input "AirPods" at bounding box center [227, 313] width 8 height 8
radio input "true"
click at [586, 335] on button "Go to Next step" at bounding box center [568, 339] width 104 height 30
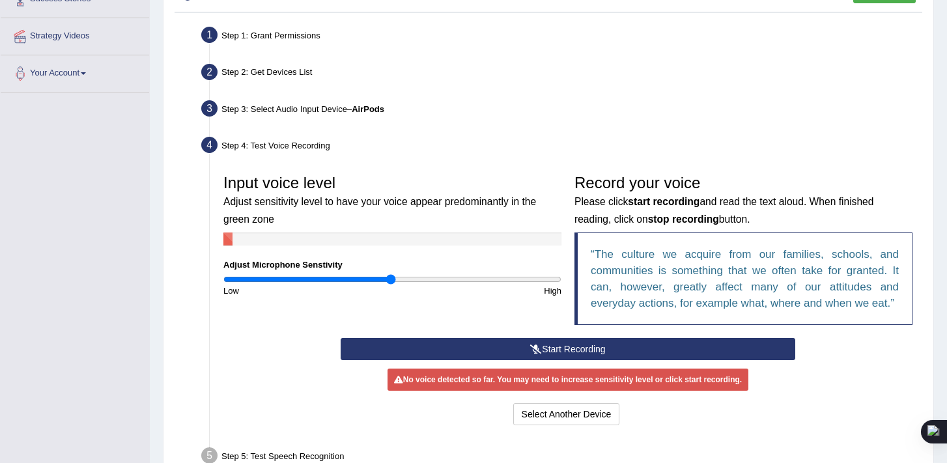
scroll to position [238, 0]
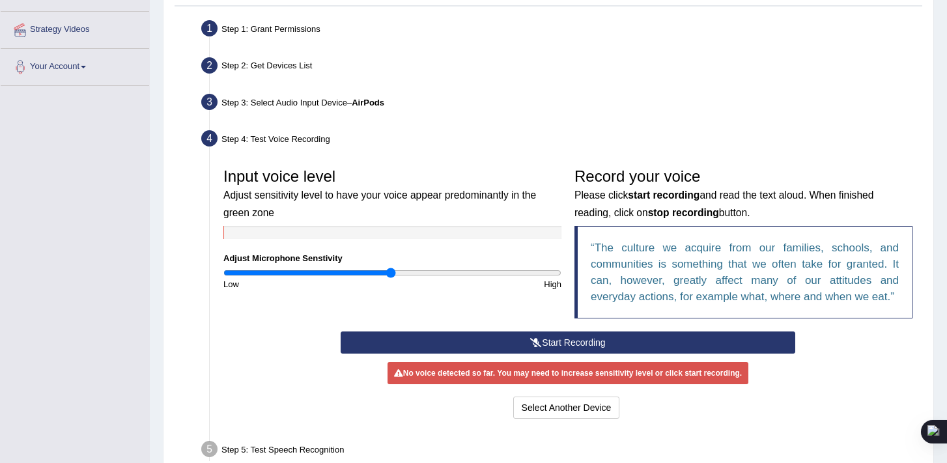
click at [600, 340] on button "Start Recording" at bounding box center [568, 343] width 455 height 22
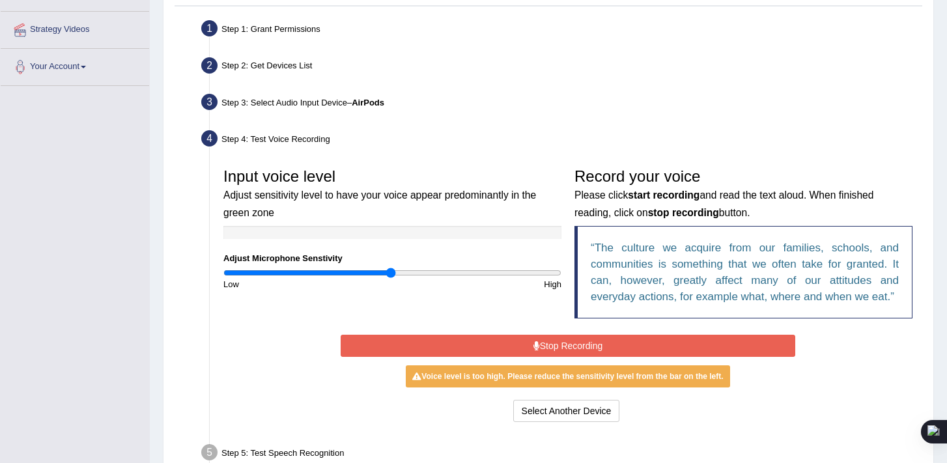
click at [600, 340] on button "Stop Recording" at bounding box center [568, 346] width 455 height 22
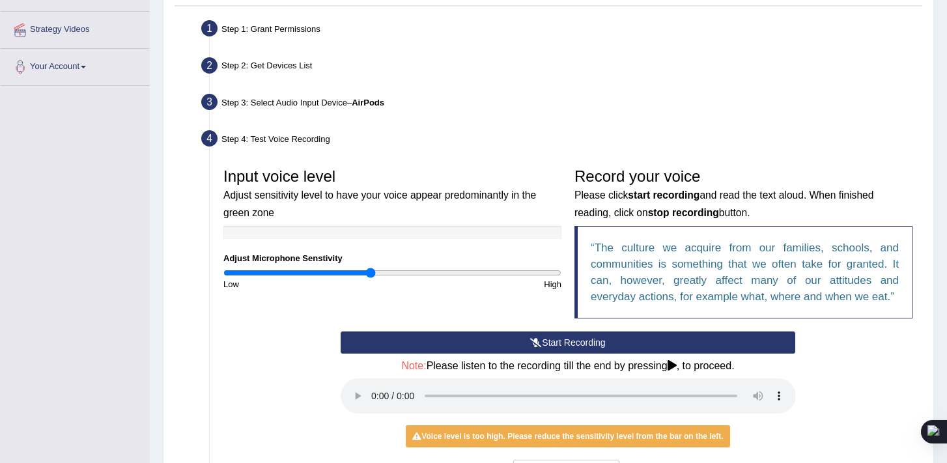
click at [371, 276] on input "range" at bounding box center [392, 273] width 338 height 10
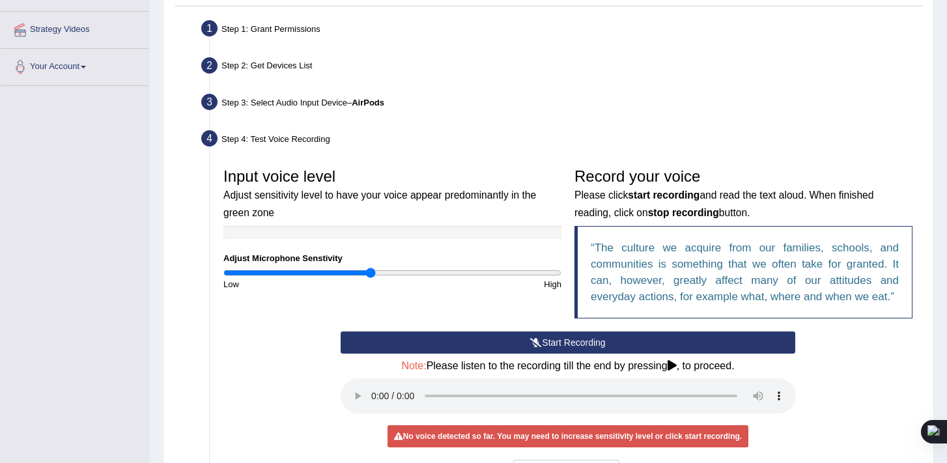
click at [555, 335] on button "Start Recording" at bounding box center [568, 343] width 455 height 22
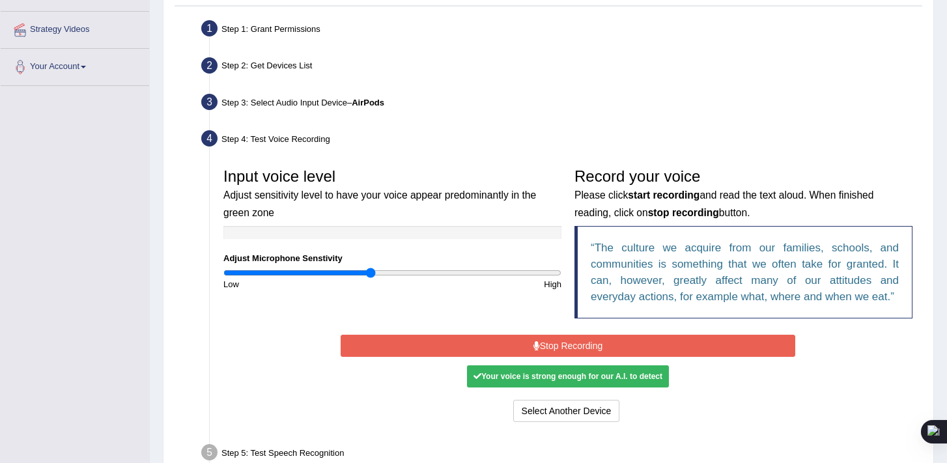
click at [570, 345] on button "Stop Recording" at bounding box center [568, 346] width 455 height 22
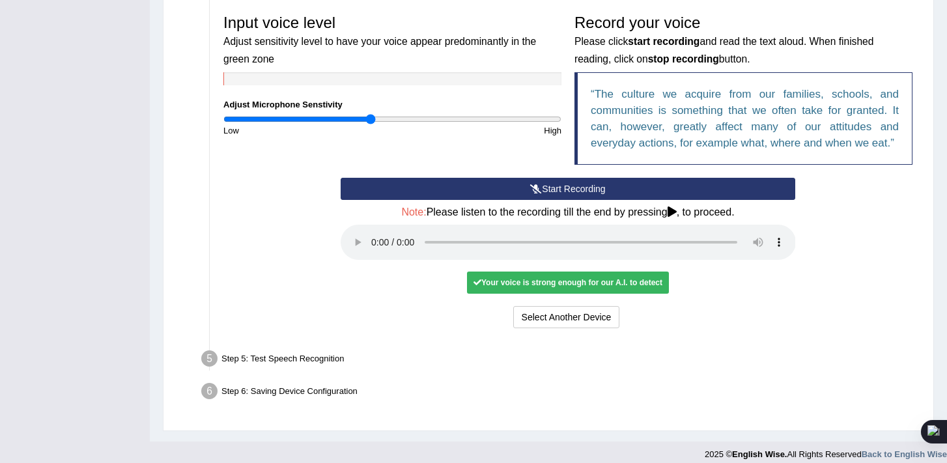
scroll to position [402, 0]
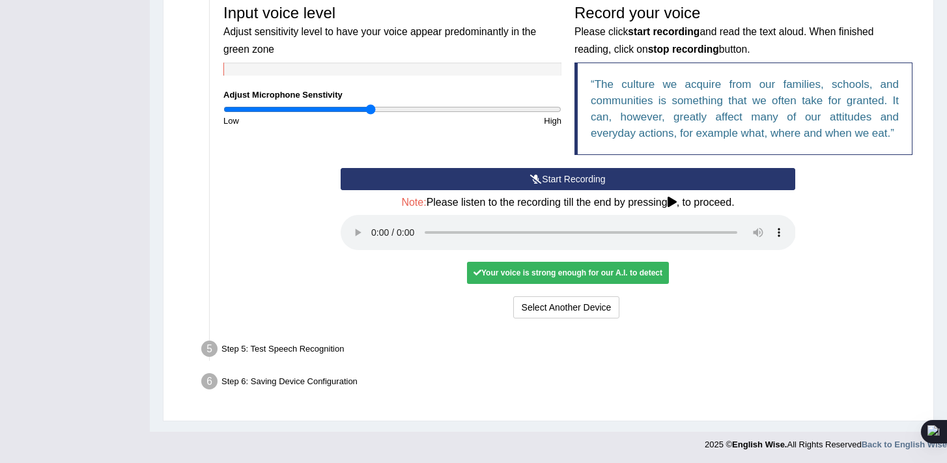
click at [618, 274] on div "Your voice is strong enough for our A.I. to detect" at bounding box center [568, 273] width 202 height 22
click at [625, 263] on div "Your voice is strong enough for our A.I. to detect" at bounding box center [568, 273] width 202 height 22
click at [683, 199] on h4 "Note: Please listen to the recording till the end by pressing , to proceed." at bounding box center [568, 203] width 455 height 12
click at [677, 202] on icon at bounding box center [672, 202] width 9 height 10
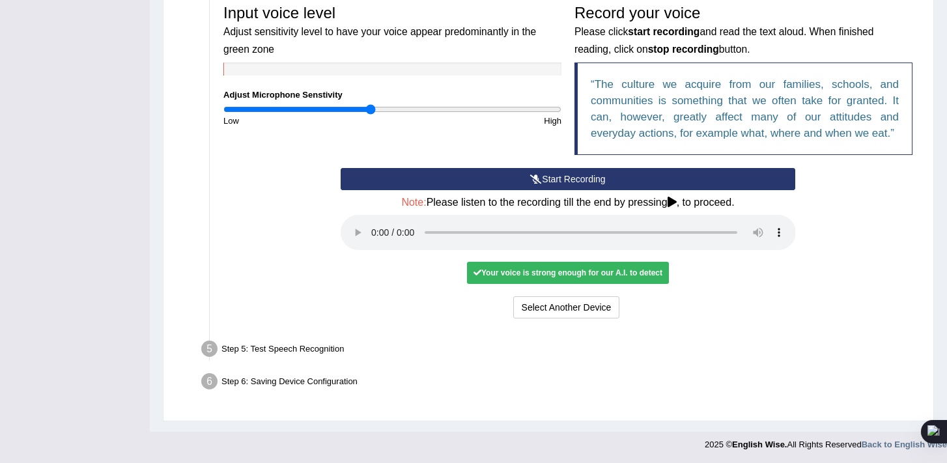
click at [677, 202] on icon at bounding box center [672, 202] width 9 height 10
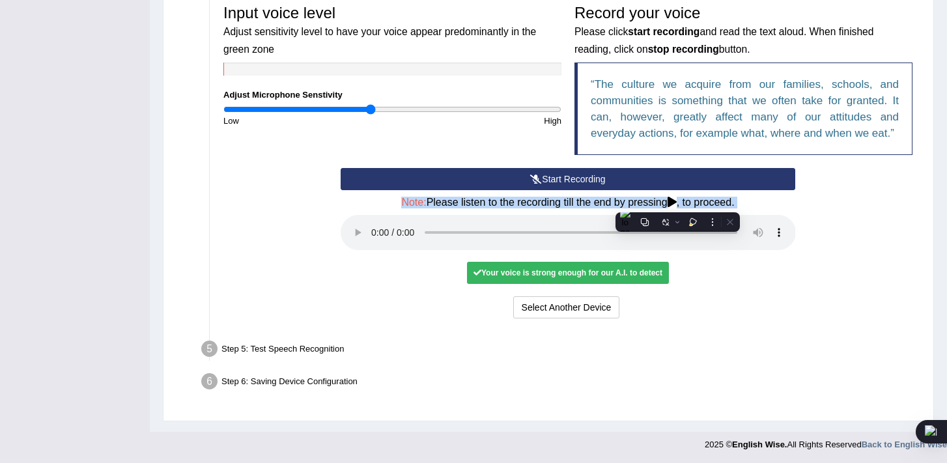
click at [677, 202] on icon at bounding box center [672, 202] width 9 height 10
click at [744, 266] on div "No voice detected so far. You may need to increase sensitivity level or click s…" at bounding box center [568, 272] width 455 height 12
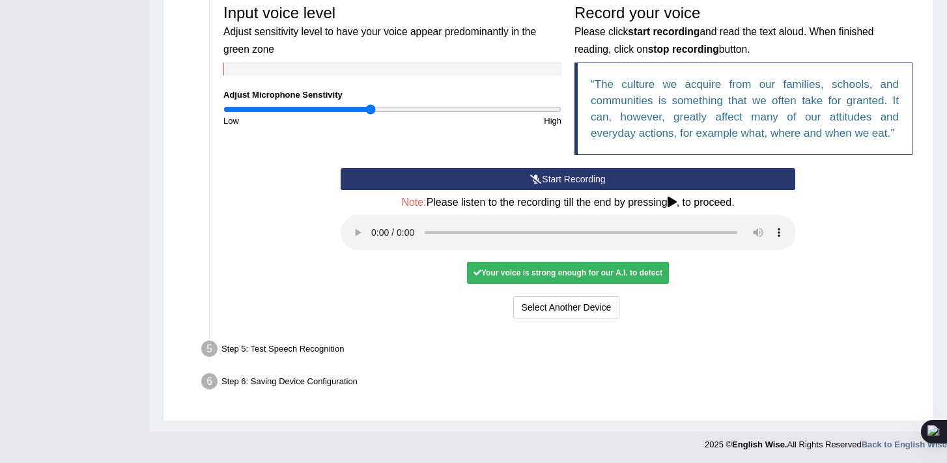
click at [606, 272] on div "Your voice is strong enough for our A.I. to detect" at bounding box center [568, 273] width 202 height 22
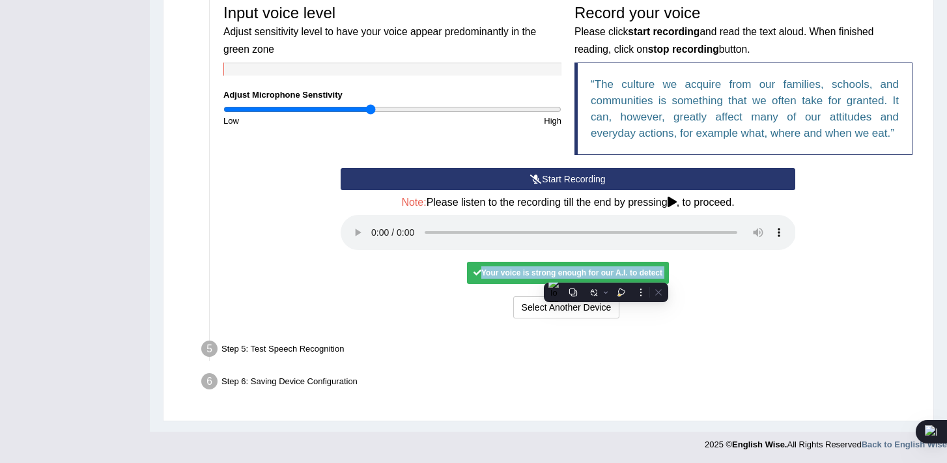
click at [606, 272] on div "Your voice is strong enough for our A.I. to detect" at bounding box center [568, 273] width 202 height 22
click at [644, 320] on div "Select Another Device Voice is ok. Go to Next step" at bounding box center [568, 308] width 455 height 25
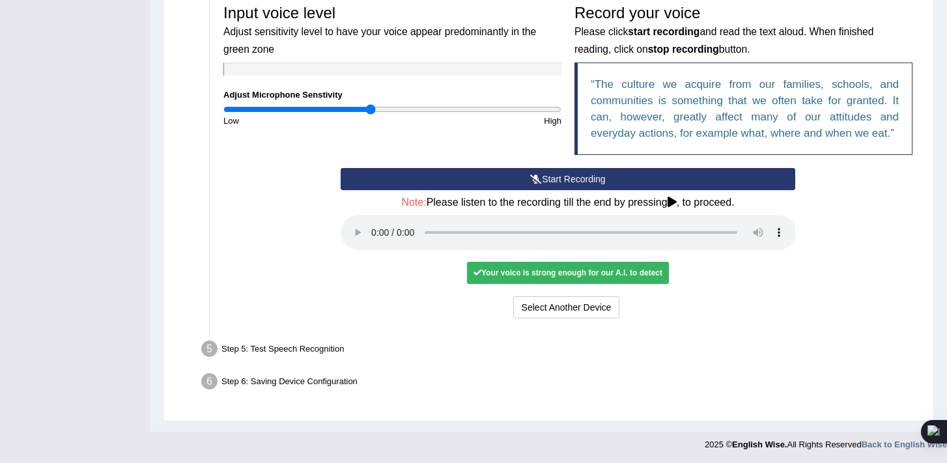
click at [644, 320] on div "Select Another Device Voice is ok. Go to Next step" at bounding box center [568, 308] width 455 height 25
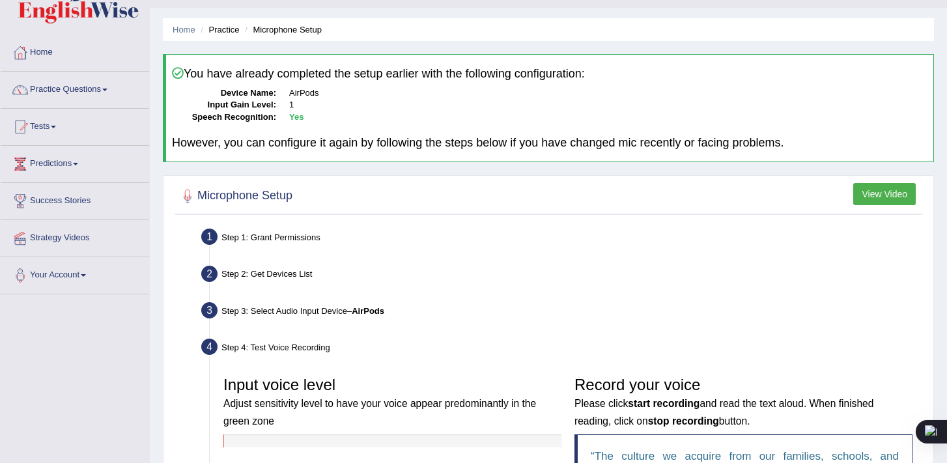
scroll to position [0, 0]
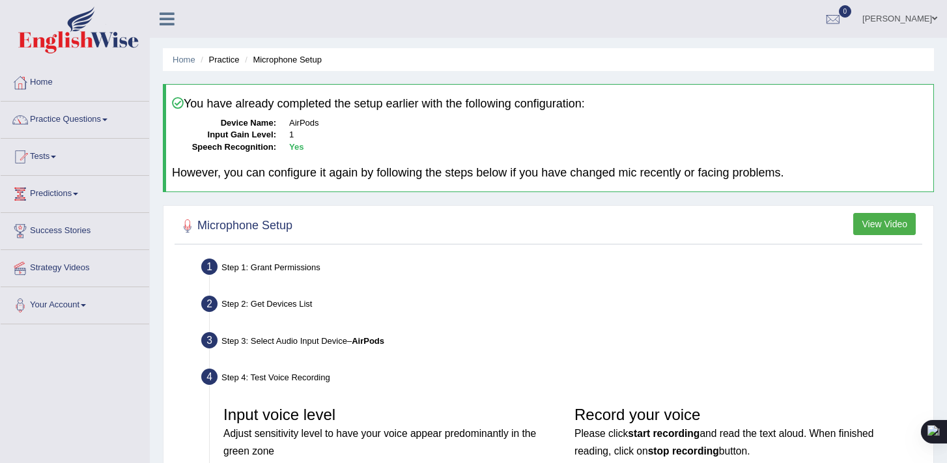
click at [274, 219] on h2 "Microphone Setup" at bounding box center [235, 226] width 115 height 20
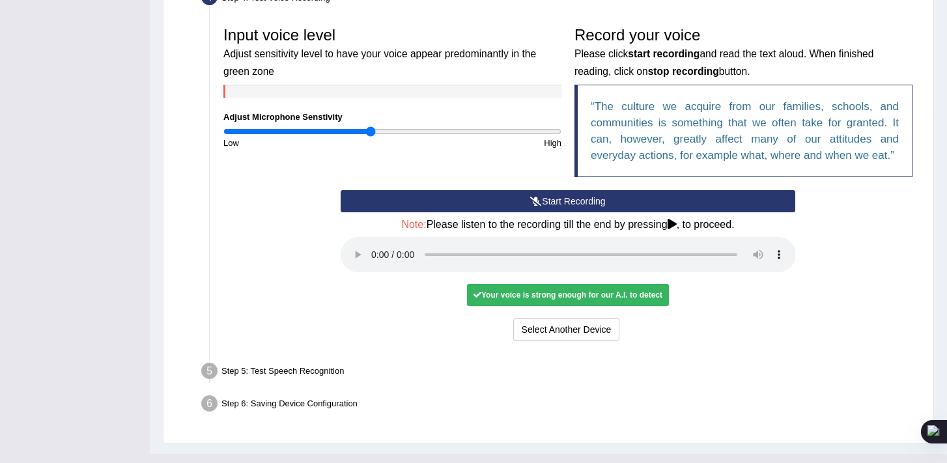
scroll to position [379, 0]
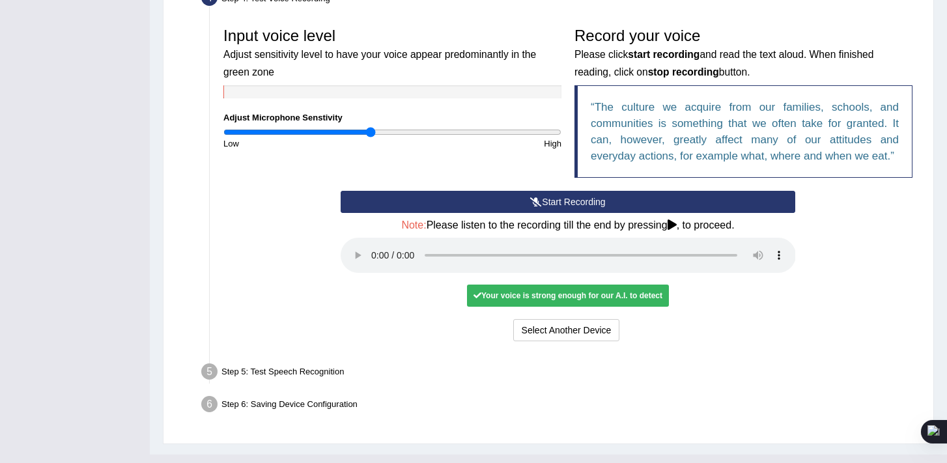
click at [646, 300] on div "Your voice is strong enough for our A.I. to detect" at bounding box center [568, 296] width 202 height 22
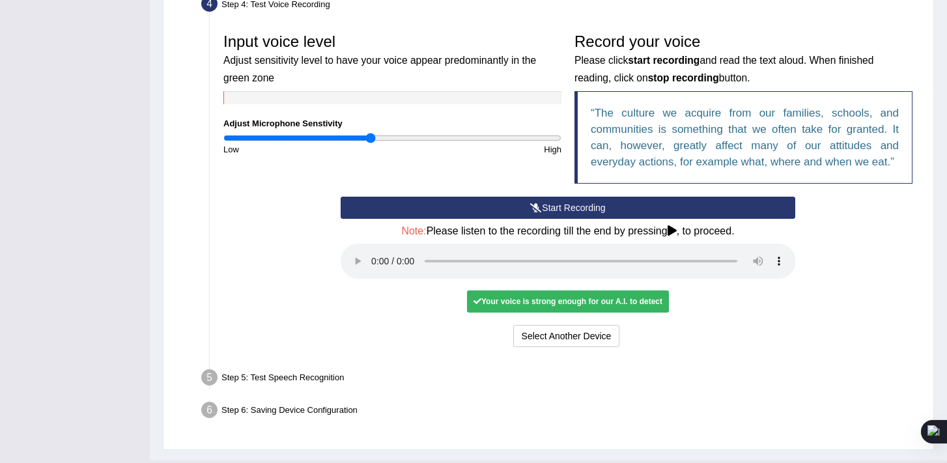
scroll to position [372, 0]
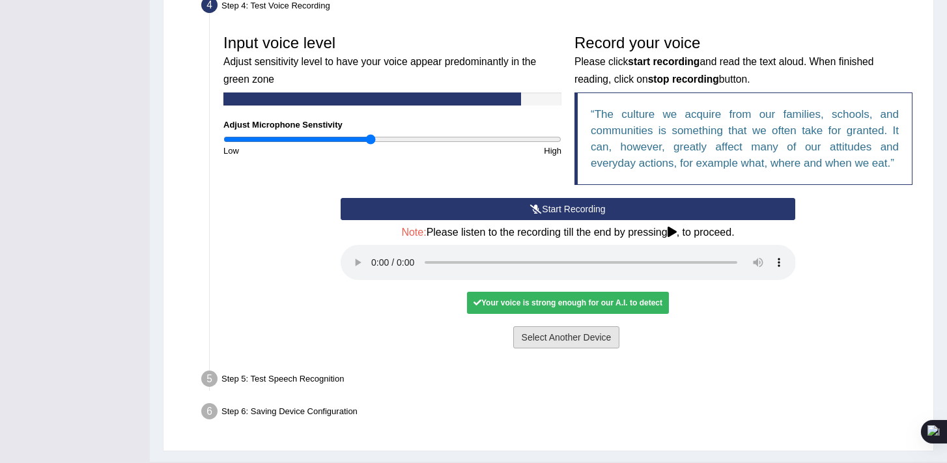
click at [578, 340] on button "Select Another Device" at bounding box center [566, 337] width 107 height 22
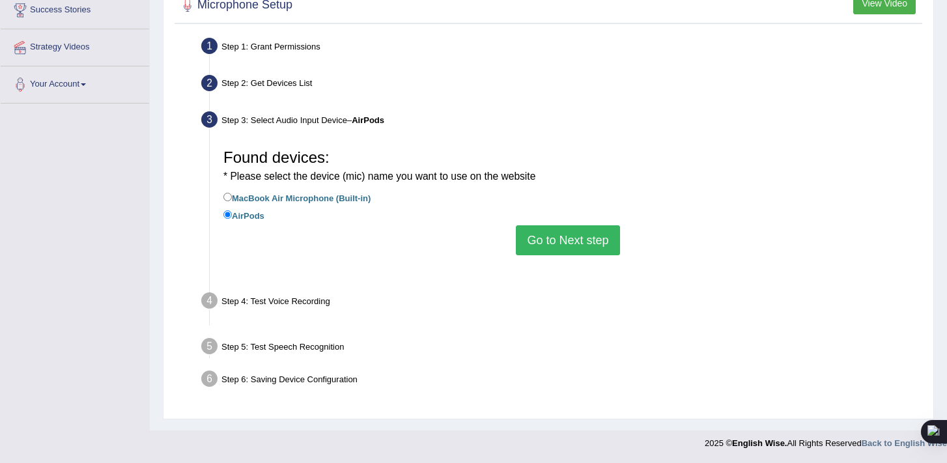
scroll to position [221, 0]
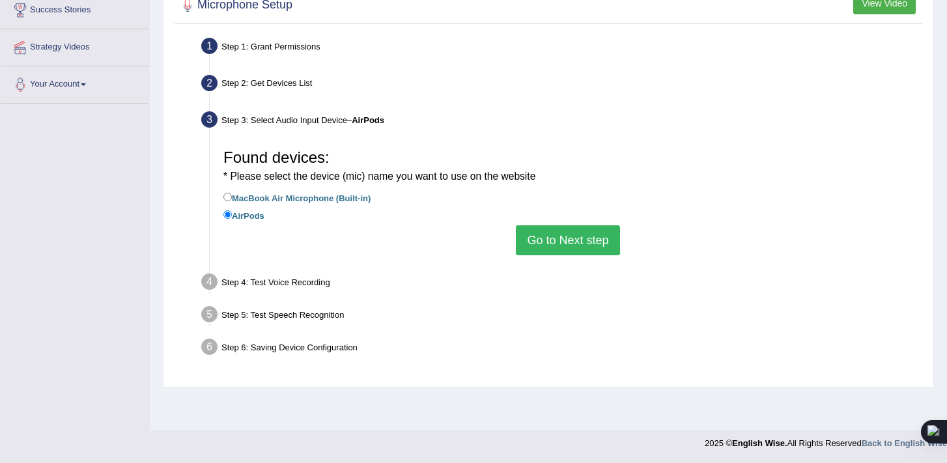
click at [599, 241] on button "Go to Next step" at bounding box center [568, 240] width 104 height 30
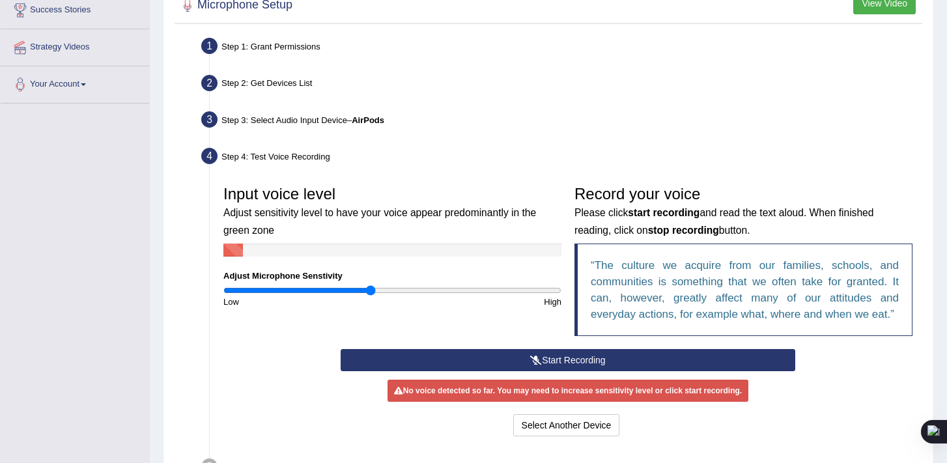
click at [555, 359] on button "Start Recording" at bounding box center [568, 360] width 455 height 22
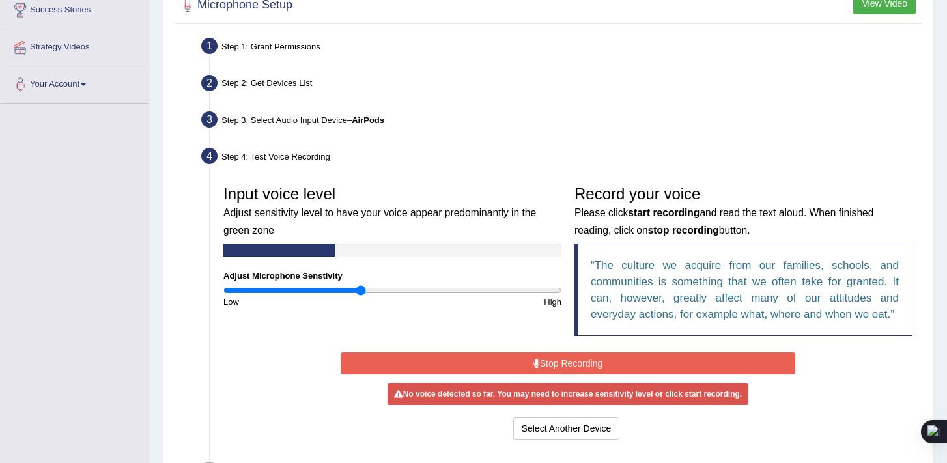
type input "0.82"
click at [360, 292] on input "range" at bounding box center [392, 290] width 338 height 10
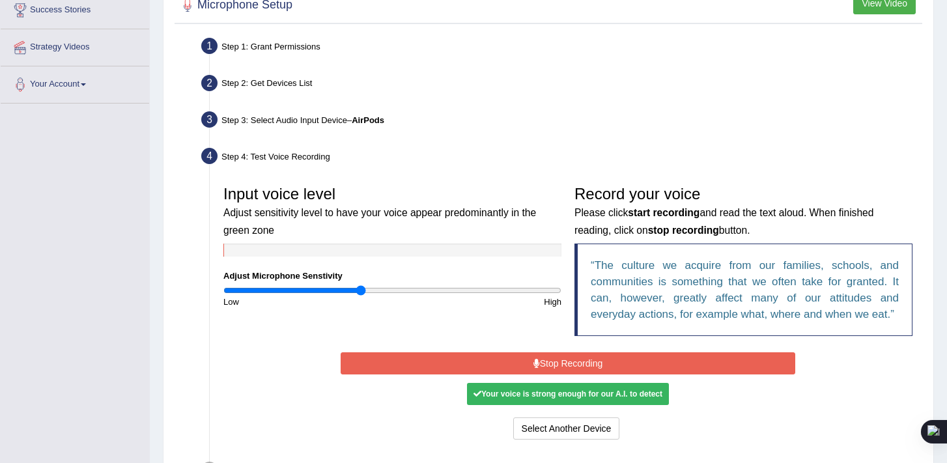
click at [534, 357] on button "Stop Recording" at bounding box center [568, 363] width 455 height 22
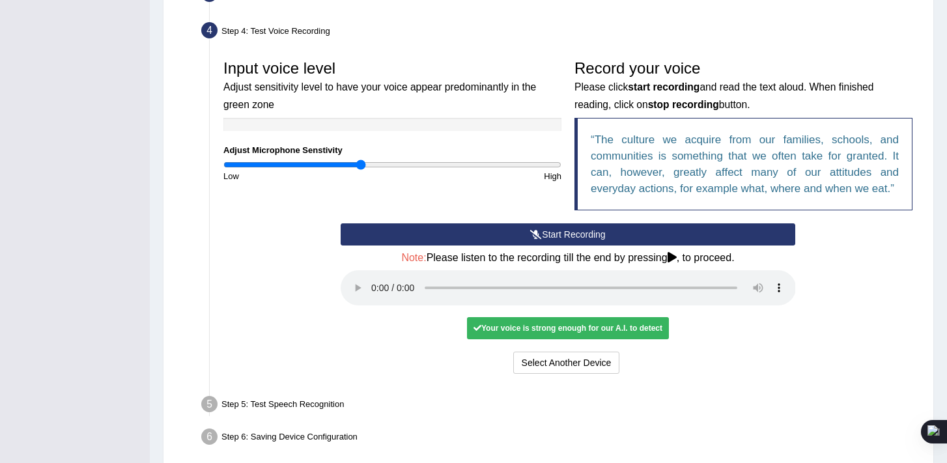
scroll to position [356, 0]
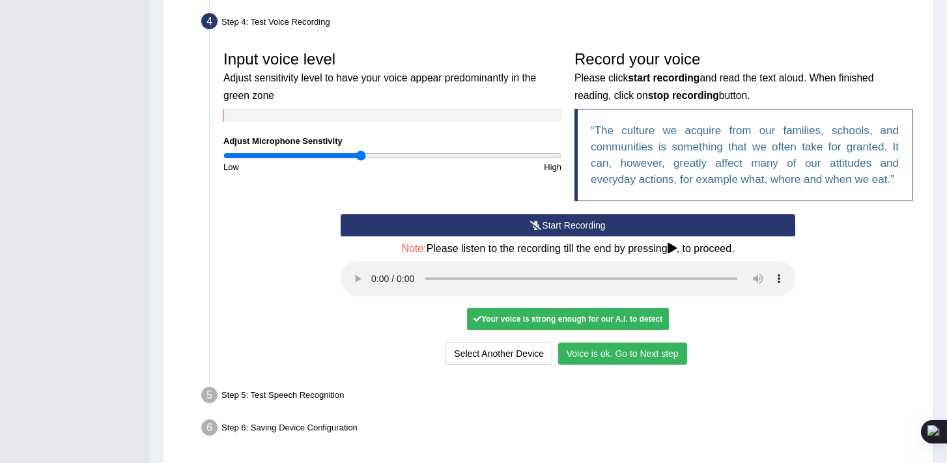
click at [667, 358] on button "Voice is ok. Go to Next step" at bounding box center [622, 354] width 129 height 22
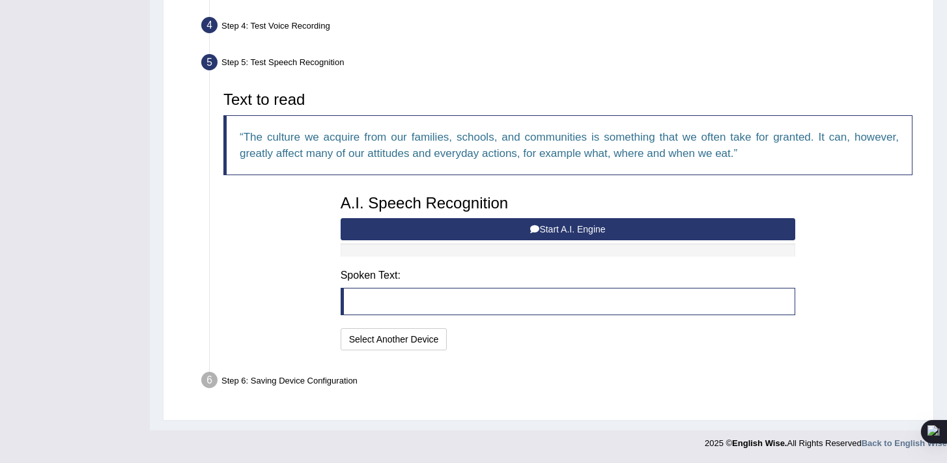
scroll to position [351, 0]
click at [571, 230] on button "Start A.I. Engine" at bounding box center [568, 230] width 455 height 22
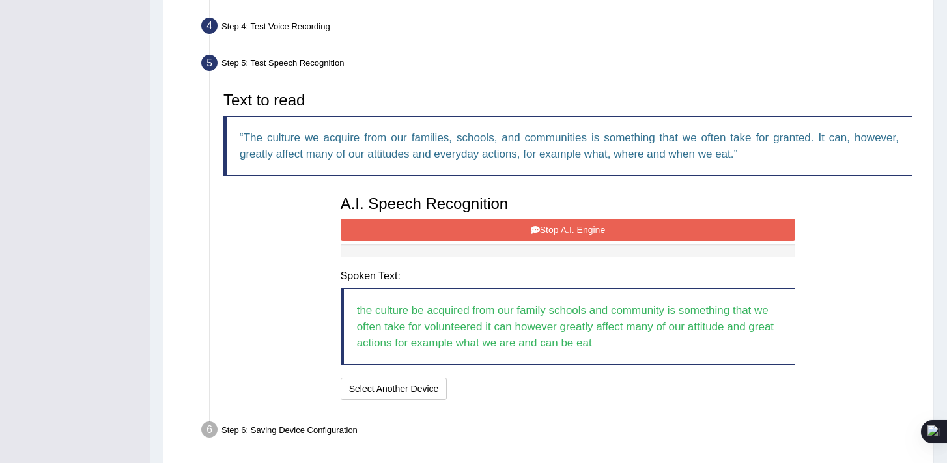
click at [556, 232] on button "Stop A.I. Engine" at bounding box center [568, 230] width 455 height 22
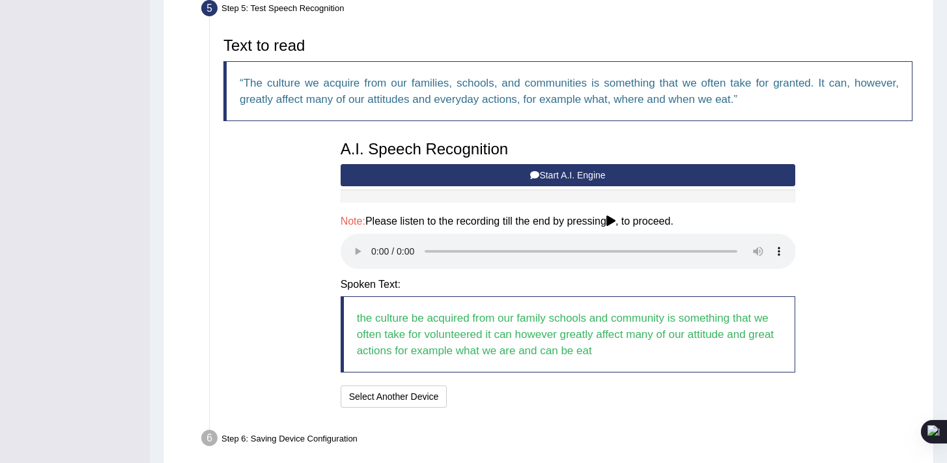
scroll to position [463, 0]
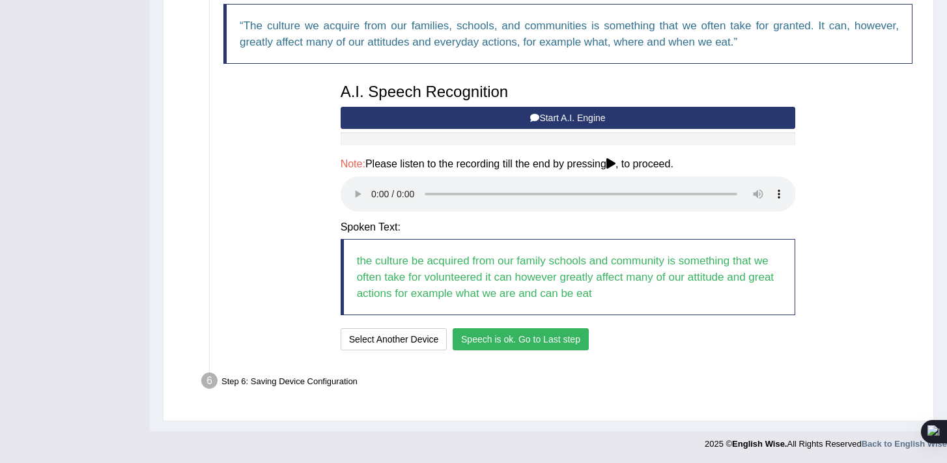
click at [535, 336] on button "Speech is ok. Go to Last step" at bounding box center [521, 339] width 136 height 22
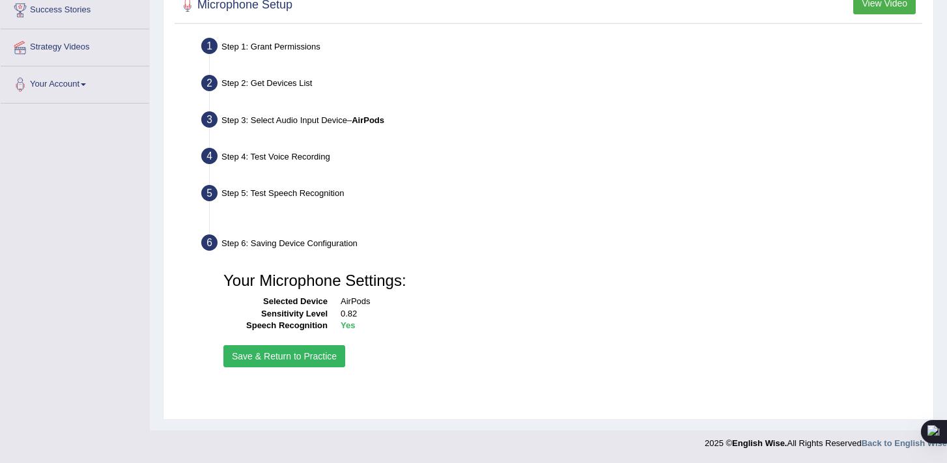
scroll to position [221, 0]
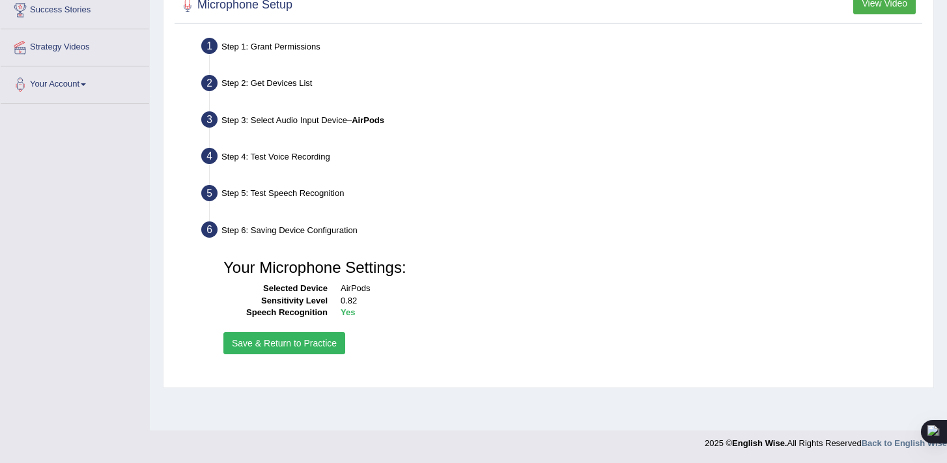
click at [324, 343] on button "Save & Return to Practice" at bounding box center [284, 343] width 122 height 22
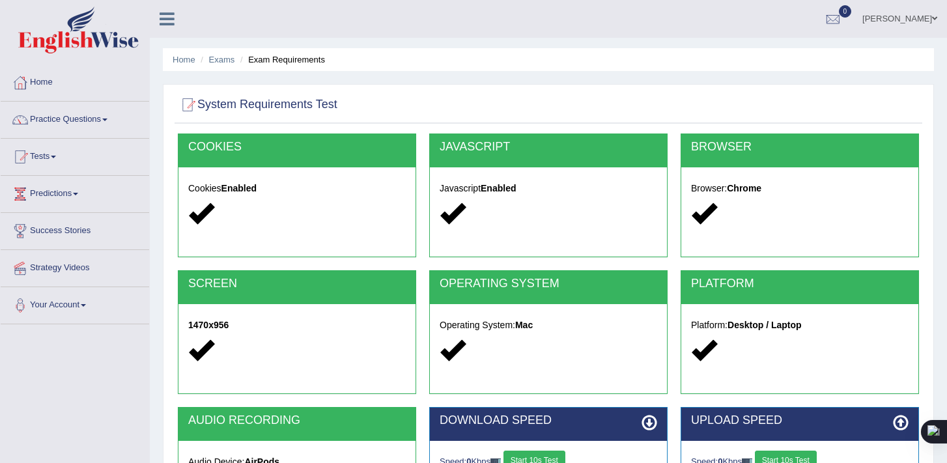
click at [357, 145] on h2 "COOKIES" at bounding box center [297, 147] width 218 height 13
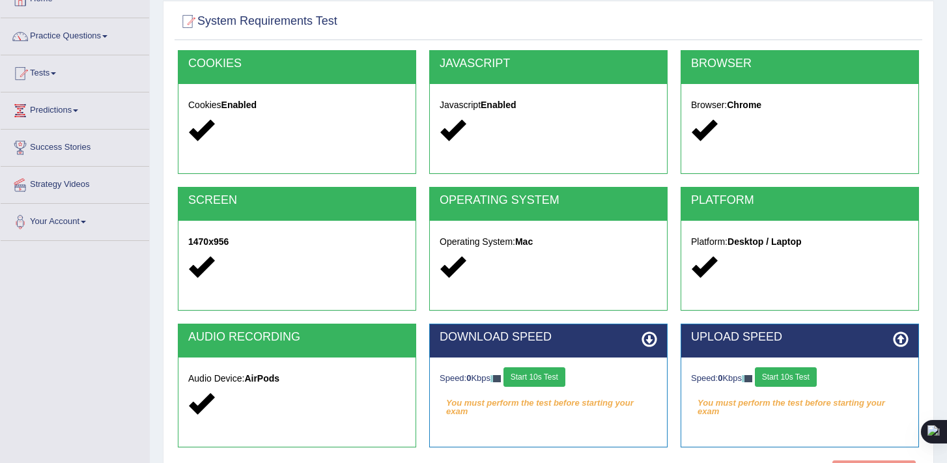
scroll to position [221, 0]
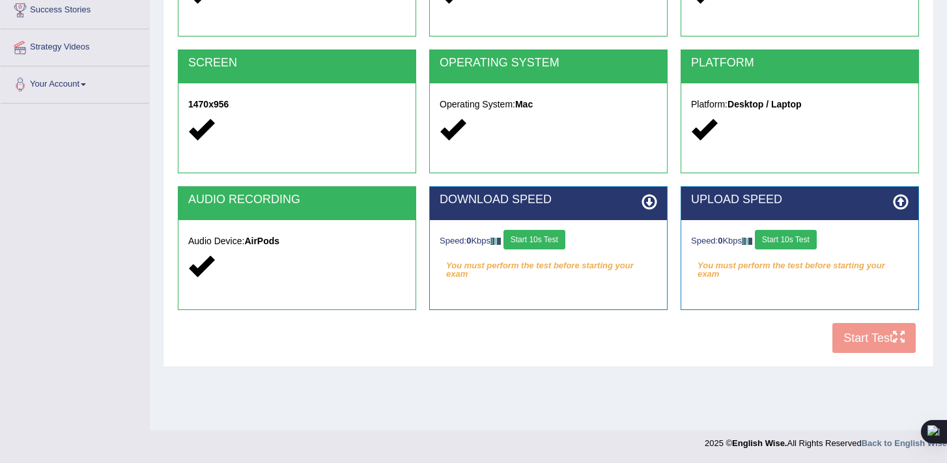
click at [342, 231] on div "Audio Device: AirPods" at bounding box center [296, 255] width 237 height 71
click at [333, 212] on div "AUDIO RECORDING" at bounding box center [296, 203] width 237 height 33
click at [884, 337] on div "COOKIES Cookies Enabled JAVASCRIPT Javascript Enabled BROWSER Browser: Chrome S…" at bounding box center [549, 136] width 748 height 447
click at [550, 243] on button "Start 10s Test" at bounding box center [535, 240] width 62 height 20
click at [887, 338] on div "COOKIES Cookies Enabled JAVASCRIPT Javascript Enabled BROWSER Browser: Chrome S…" at bounding box center [549, 136] width 748 height 447
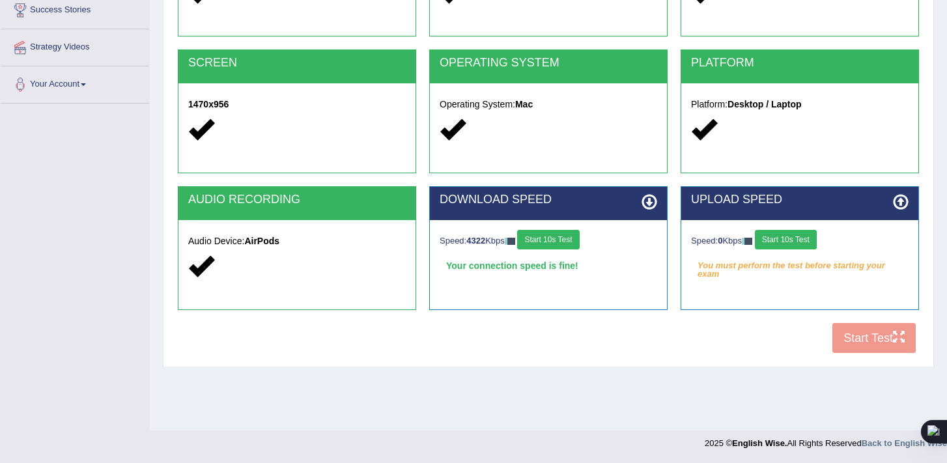
click at [778, 237] on button "Start 10s Test" at bounding box center [786, 240] width 62 height 20
